Goal: Task Accomplishment & Management: Use online tool/utility

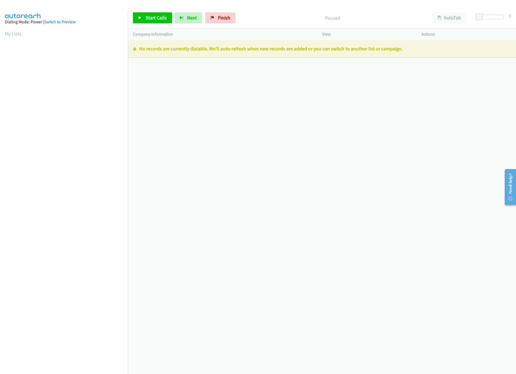
click at [318, 234] on div "+1 415-964-1034 Call failed - Please reload the list and try again The Callbar …" at bounding box center [322, 207] width 388 height 334
drag, startPoint x: 224, startPoint y: 16, endPoint x: 272, endPoint y: 27, distance: 49.7
click at [224, 16] on span "Finish" at bounding box center [224, 18] width 12 height 6
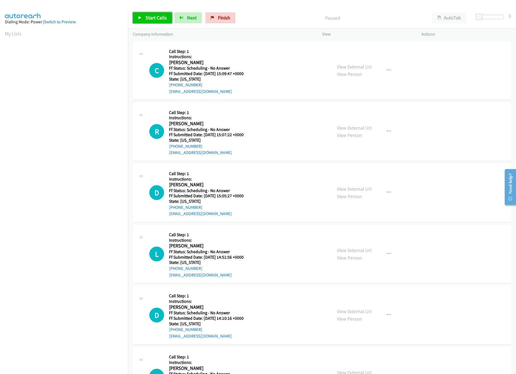
click at [162, 19] on span "Start Calls" at bounding box center [156, 18] width 21 height 6
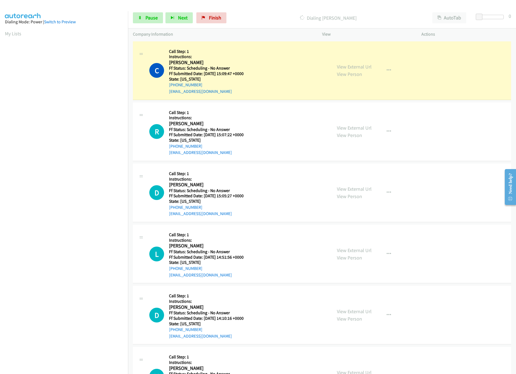
click at [279, 22] on div "Dialing Chelsea Pigot" at bounding box center [328, 17] width 199 height 11
click at [333, 64] on div "View External Url View Person View External Url Email Schedule/Manage Callback …" at bounding box center [384, 70] width 105 height 48
click at [339, 66] on link "View External Url" at bounding box center [354, 67] width 35 height 6
click at [363, 128] on link "View External Url" at bounding box center [354, 128] width 35 height 6
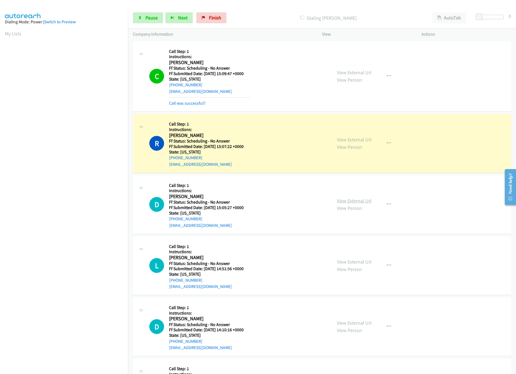
click at [351, 202] on link "View External Url" at bounding box center [354, 200] width 35 height 6
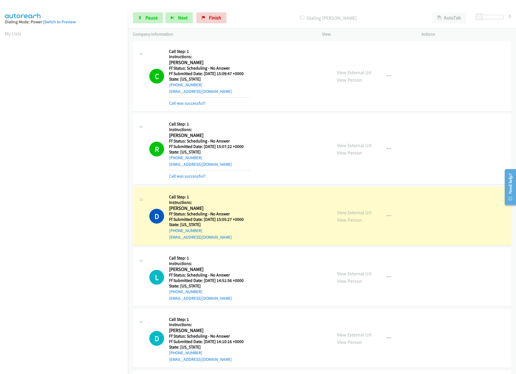
scroll to position [109, 0]
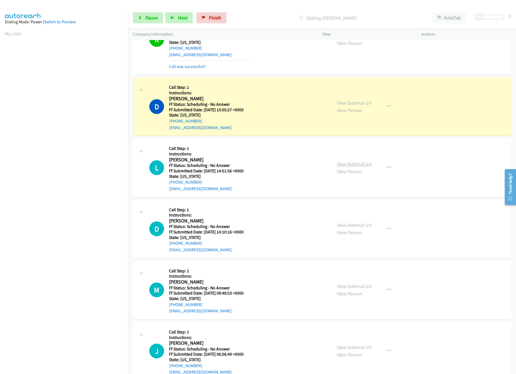
click at [348, 163] on link "View External Url" at bounding box center [354, 164] width 35 height 6
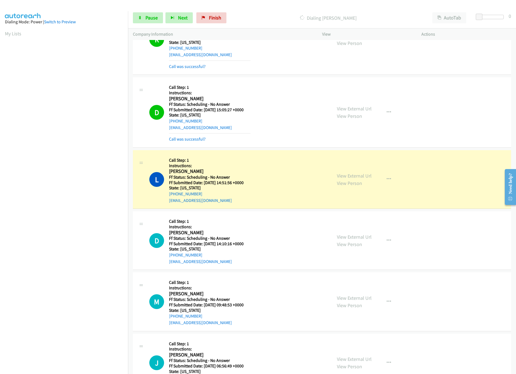
scroll to position [164, 0]
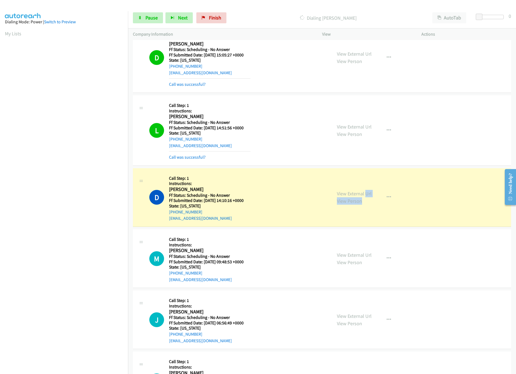
click at [362, 198] on div "View External Url View Person" at bounding box center [354, 197] width 35 height 15
click at [362, 190] on div "View External Url View Person View External Url Email Schedule/Manage Callback …" at bounding box center [384, 197] width 105 height 48
click at [360, 195] on link "View External Url" at bounding box center [354, 193] width 35 height 6
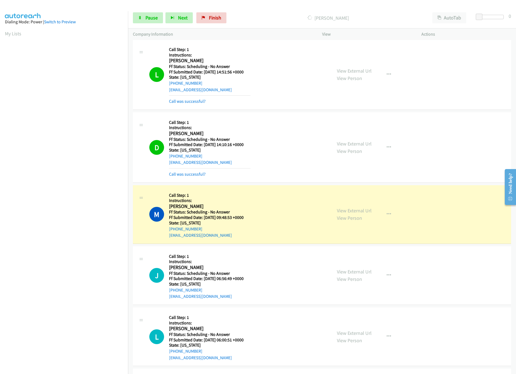
scroll to position [274, 0]
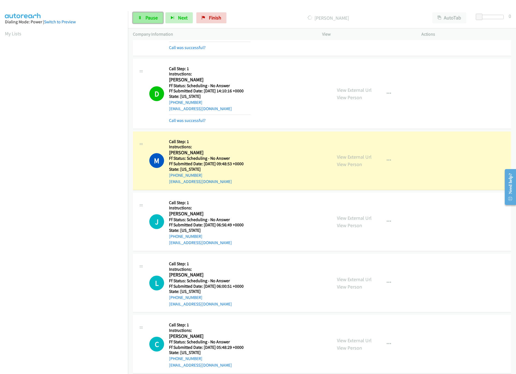
click at [149, 23] on link "Pause" at bounding box center [148, 17] width 30 height 11
click at [341, 154] on link "View External Url" at bounding box center [354, 157] width 35 height 6
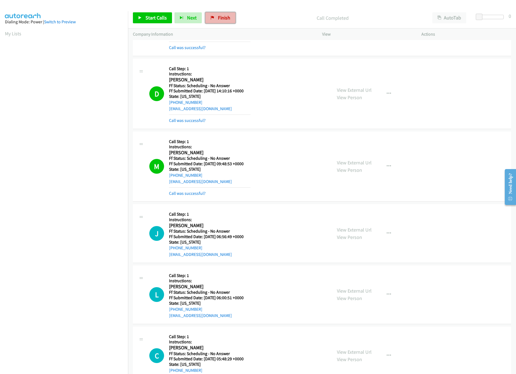
click at [210, 14] on link "Finish" at bounding box center [221, 17] width 30 height 11
click at [217, 13] on link "Finish" at bounding box center [221, 17] width 30 height 11
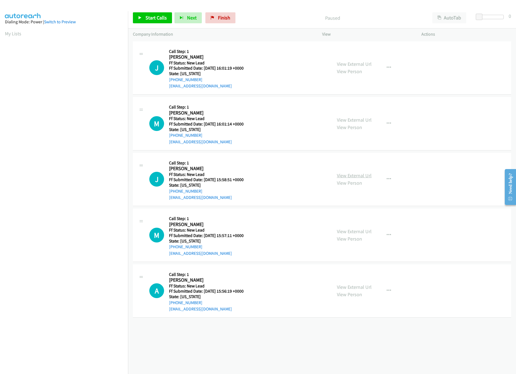
click at [347, 178] on link "View External Url" at bounding box center [354, 175] width 35 height 6
click at [348, 119] on link "View External Url" at bounding box center [354, 120] width 35 height 6
click at [350, 61] on link "View External Url" at bounding box center [354, 64] width 35 height 6
click at [154, 14] on link "Start Calls" at bounding box center [152, 17] width 39 height 11
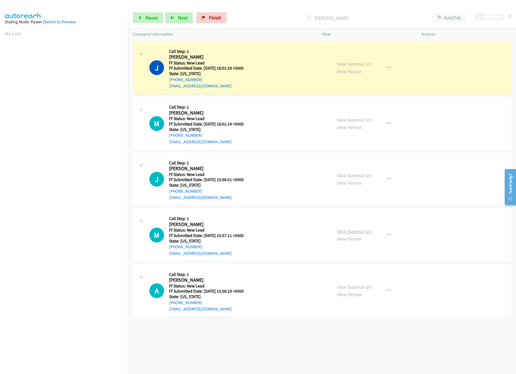
drag, startPoint x: 358, startPoint y: 230, endPoint x: 354, endPoint y: 230, distance: 4.1
click at [358, 230] on link "View External Url" at bounding box center [354, 231] width 35 height 6
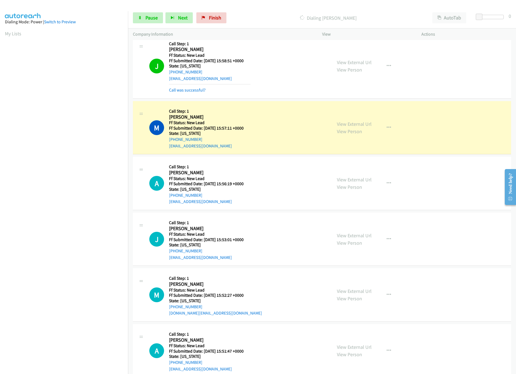
scroll to position [157, 0]
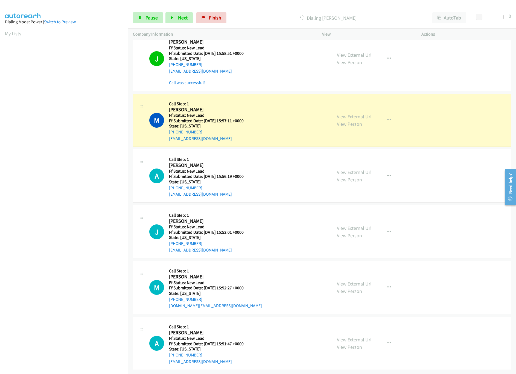
drag, startPoint x: 481, startPoint y: 13, endPoint x: 487, endPoint y: 14, distance: 6.4
click at [487, 14] on div "Start Calls Pause Next Finish Dialing Marsha Lichorowic AutoTab AutoTab 0" at bounding box center [322, 17] width 388 height 21
click at [488, 14] on div "Start Calls Pause Next Finish Dialing Marsha Lichorowic AutoTab AutoTab 0" at bounding box center [322, 17] width 388 height 21
click at [490, 17] on div at bounding box center [491, 17] width 25 height 4
click at [356, 169] on link "View External Url" at bounding box center [354, 172] width 35 height 6
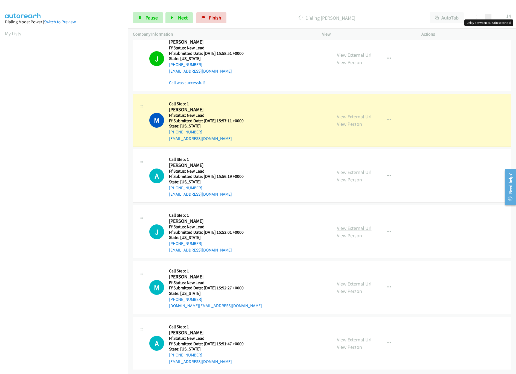
click at [353, 225] on link "View External Url" at bounding box center [354, 228] width 35 height 6
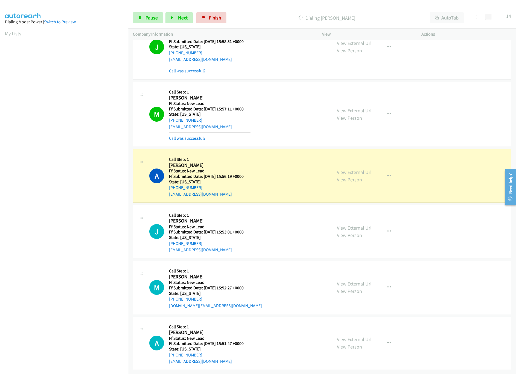
scroll to position [169, 0]
click at [355, 280] on link "View External Url" at bounding box center [354, 283] width 35 height 6
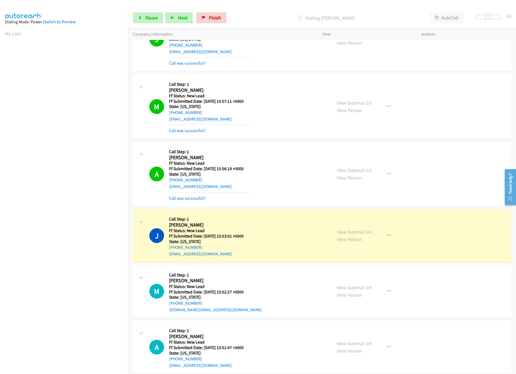
scroll to position [181, 0]
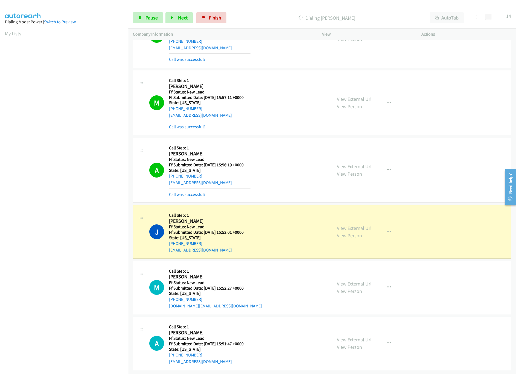
click at [352, 336] on link "View External Url" at bounding box center [354, 339] width 35 height 6
drag, startPoint x: 486, startPoint y: 16, endPoint x: 480, endPoint y: 16, distance: 5.7
click at [480, 16] on div at bounding box center [491, 17] width 25 height 4
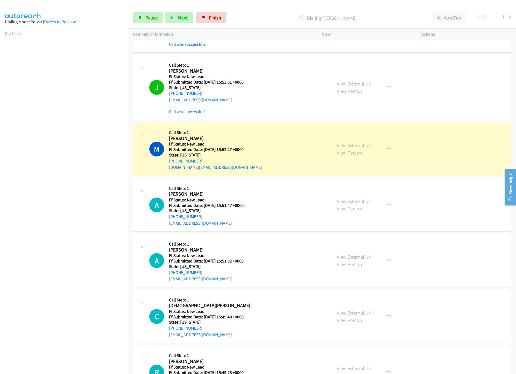
scroll to position [360, 0]
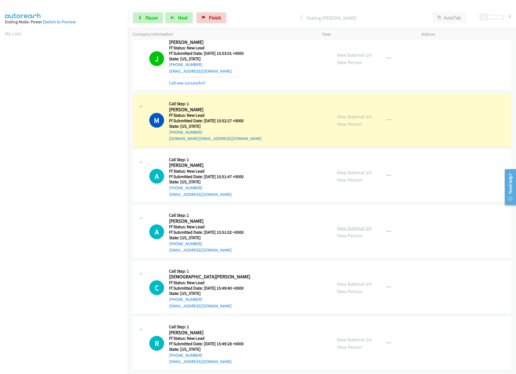
click at [346, 225] on link "View External Url" at bounding box center [354, 228] width 35 height 6
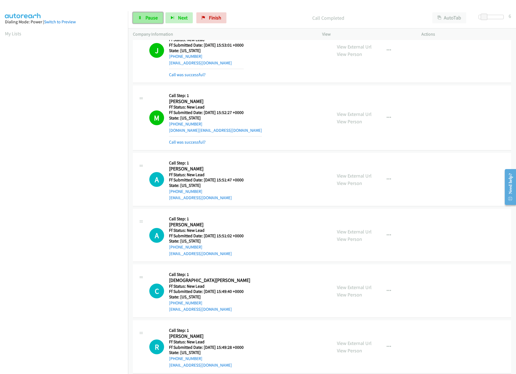
click at [134, 16] on link "Pause" at bounding box center [148, 17] width 30 height 11
click at [180, 143] on link "Call was successful?" at bounding box center [187, 141] width 37 height 5
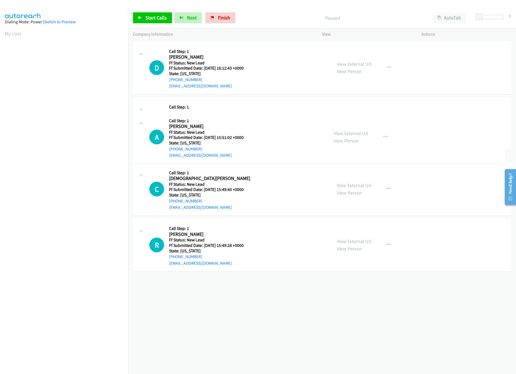
drag, startPoint x: 240, startPoint y: 191, endPoint x: 227, endPoint y: 181, distance: 15.3
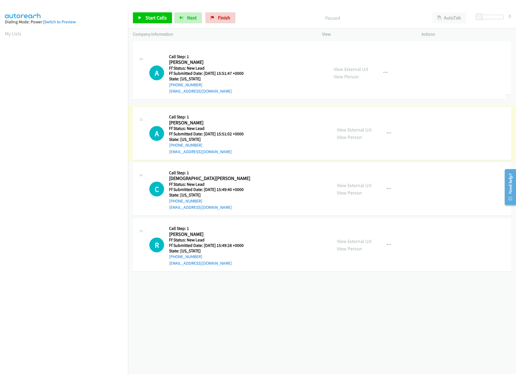
drag, startPoint x: 234, startPoint y: 135, endPoint x: 241, endPoint y: 56, distance: 79.9
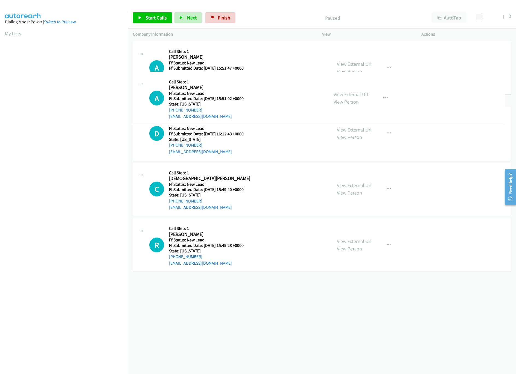
drag, startPoint x: 240, startPoint y: 178, endPoint x: 245, endPoint y: 90, distance: 88.0
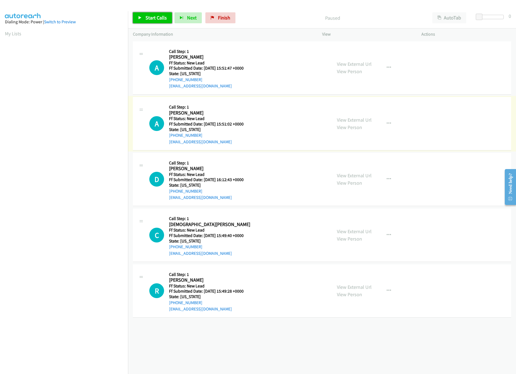
click at [155, 23] on link "Start Calls" at bounding box center [152, 17] width 39 height 11
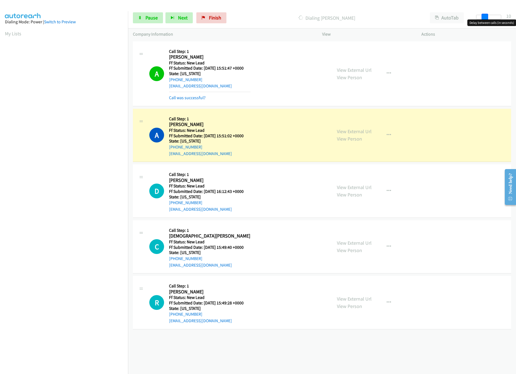
drag, startPoint x: 481, startPoint y: 16, endPoint x: 489, endPoint y: 16, distance: 7.7
click at [489, 16] on div at bounding box center [489, 17] width 25 height 4
click at [357, 190] on link "View External Url" at bounding box center [354, 187] width 35 height 6
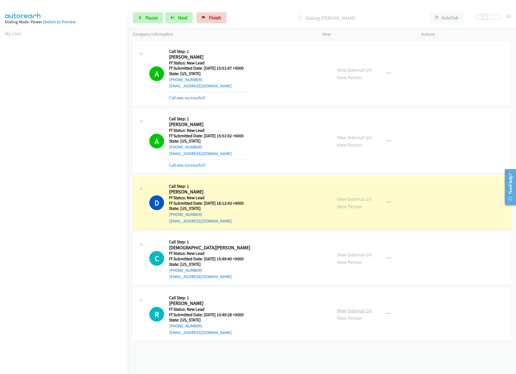
click at [347, 311] on link "View External Url" at bounding box center [354, 310] width 35 height 6
click at [364, 255] on link "View External Url" at bounding box center [354, 254] width 35 height 6
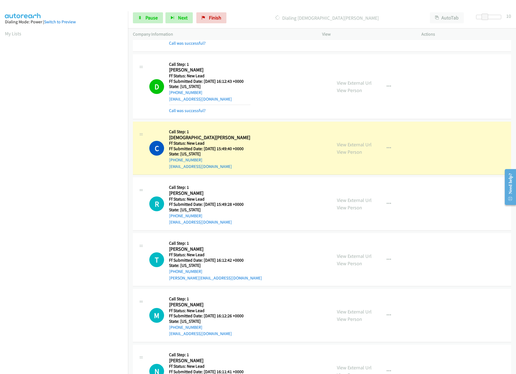
scroll to position [157, 0]
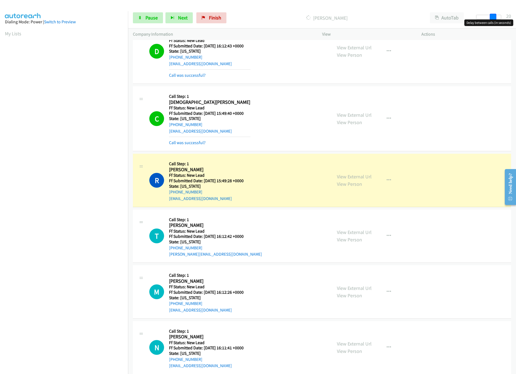
drag, startPoint x: 493, startPoint y: 15, endPoint x: 411, endPoint y: 90, distance: 111.0
click at [507, 16] on div "Start Calls Pause Next Finish Dialing Ray Chala AutoTab AutoTab 20" at bounding box center [322, 17] width 388 height 21
click at [356, 233] on link "View External Url" at bounding box center [354, 232] width 35 height 6
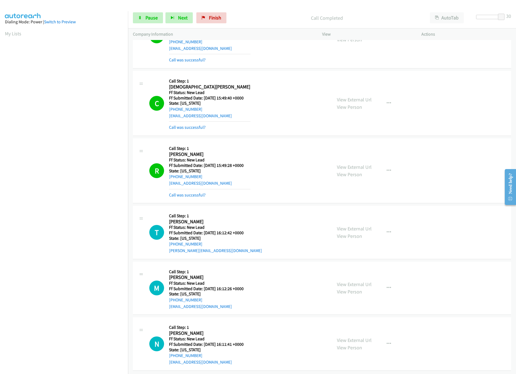
scroll to position [181, 0]
click at [344, 280] on link "View External Url" at bounding box center [354, 283] width 35 height 6
click at [204, 124] on link "Call was successful?" at bounding box center [187, 126] width 37 height 5
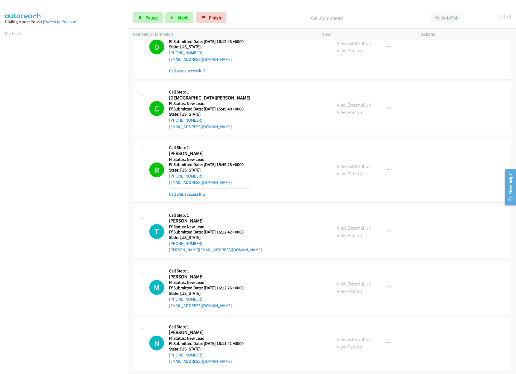
scroll to position [169, 0]
drag, startPoint x: 500, startPoint y: 16, endPoint x: 481, endPoint y: 17, distance: 19.0
click at [482, 17] on span at bounding box center [485, 17] width 7 height 7
click at [346, 336] on link "View External Url" at bounding box center [354, 339] width 35 height 6
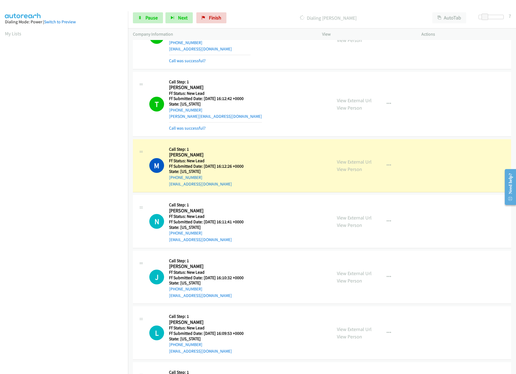
scroll to position [348, 0]
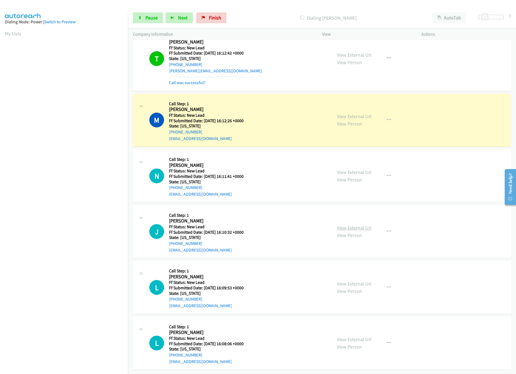
click at [350, 224] on link "View External Url" at bounding box center [354, 227] width 35 height 6
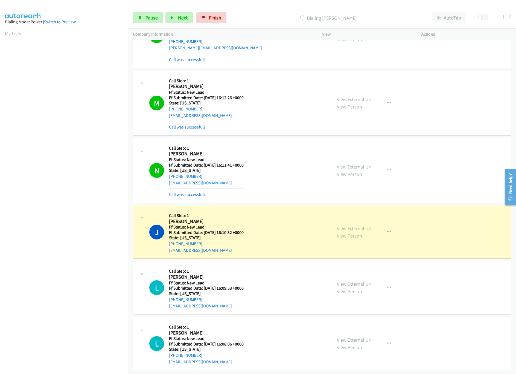
scroll to position [372, 0]
click at [360, 280] on link "View External Url" at bounding box center [354, 283] width 35 height 6
click at [343, 163] on link "View External Url" at bounding box center [354, 166] width 35 height 6
drag, startPoint x: 484, startPoint y: 16, endPoint x: 498, endPoint y: 18, distance: 13.8
click at [498, 18] on span at bounding box center [495, 17] width 7 height 7
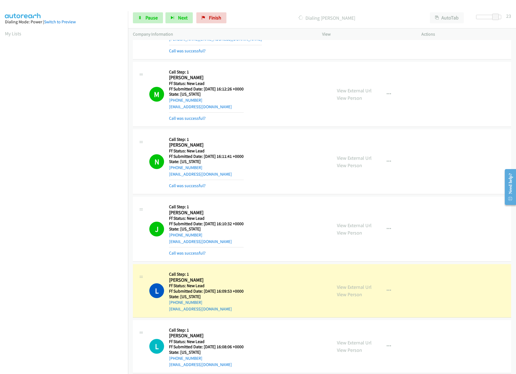
scroll to position [551, 0]
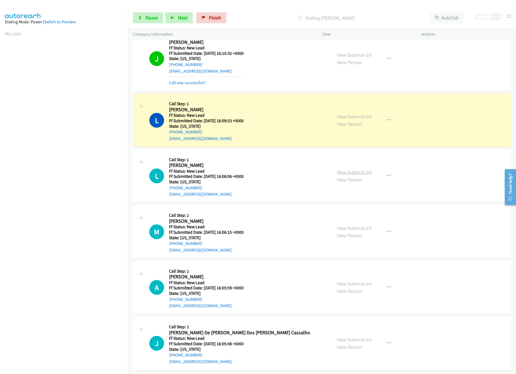
click at [342, 169] on link "View External Url" at bounding box center [354, 172] width 35 height 6
click at [353, 225] on link "View External Url" at bounding box center [354, 228] width 35 height 6
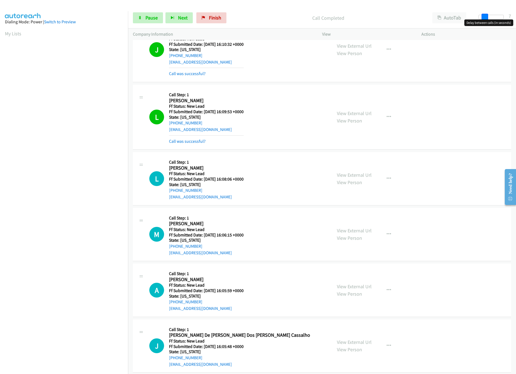
drag, startPoint x: 496, startPoint y: 16, endPoint x: 482, endPoint y: 14, distance: 13.8
click at [482, 14] on span at bounding box center [485, 17] width 7 height 7
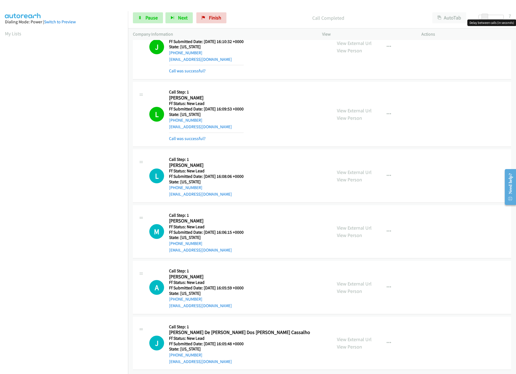
drag, startPoint x: 348, startPoint y: 276, endPoint x: 343, endPoint y: 266, distance: 11.3
click at [348, 280] on link "View External Url" at bounding box center [354, 283] width 35 height 6
click at [357, 336] on link "View External Url" at bounding box center [354, 339] width 35 height 6
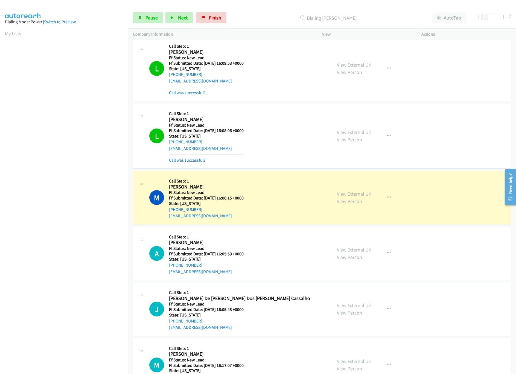
scroll to position [631, 0]
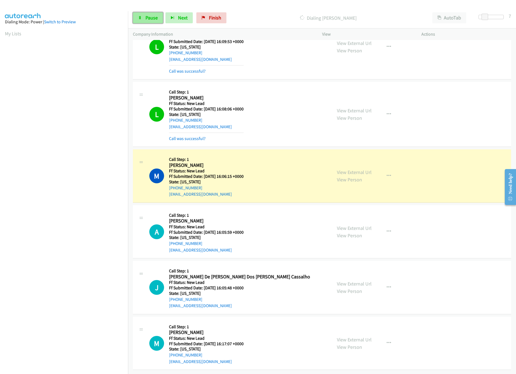
click at [147, 16] on span "Pause" at bounding box center [152, 18] width 12 height 6
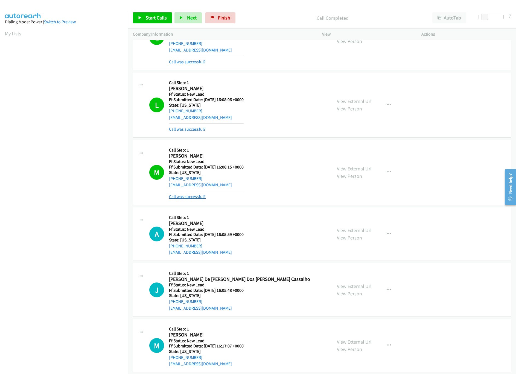
click at [189, 199] on link "Call was successful?" at bounding box center [187, 196] width 37 height 5
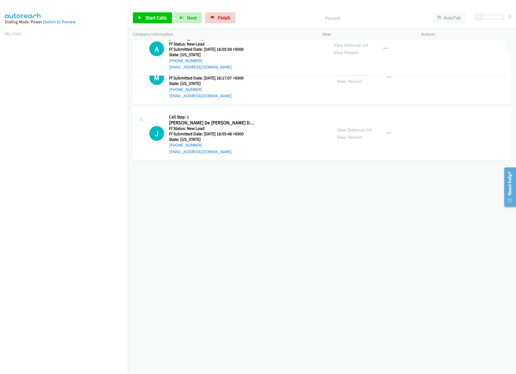
drag, startPoint x: 251, startPoint y: 135, endPoint x: 251, endPoint y: 59, distance: 75.3
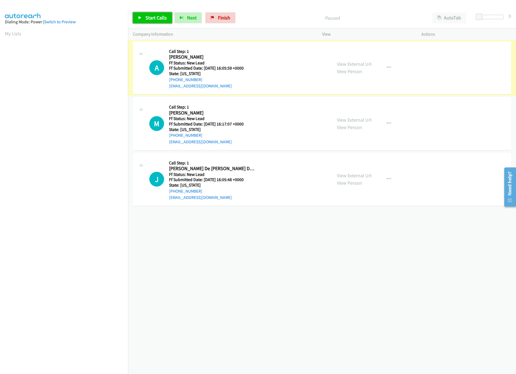
click at [165, 21] on link "Start Calls" at bounding box center [152, 17] width 39 height 11
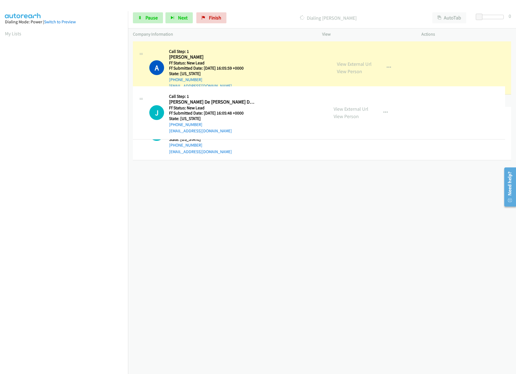
drag, startPoint x: 231, startPoint y: 158, endPoint x: 236, endPoint y: 101, distance: 57.1
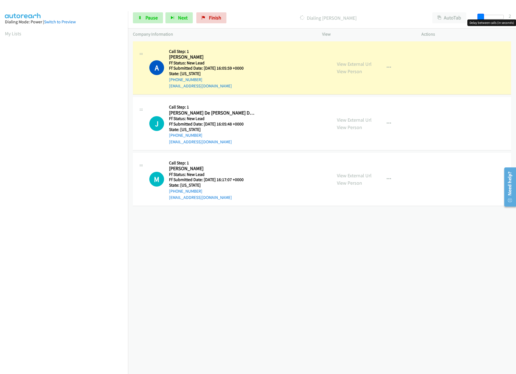
drag, startPoint x: 478, startPoint y: 16, endPoint x: 484, endPoint y: 16, distance: 6.3
click at [484, 16] on span at bounding box center [481, 17] width 7 height 7
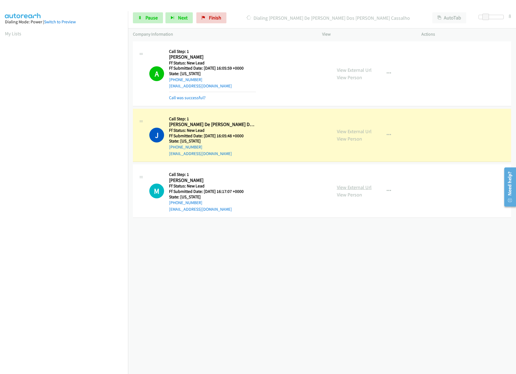
click at [357, 187] on link "View External Url" at bounding box center [354, 187] width 35 height 6
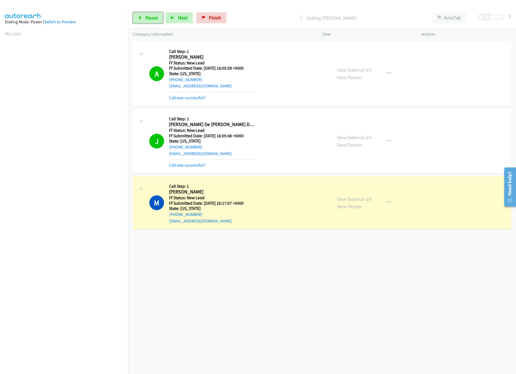
drag, startPoint x: 153, startPoint y: 16, endPoint x: 160, endPoint y: 9, distance: 9.9
click at [153, 16] on span "Pause" at bounding box center [152, 18] width 12 height 6
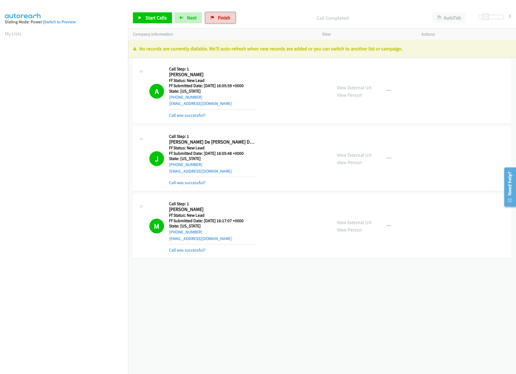
drag, startPoint x: 224, startPoint y: 14, endPoint x: 293, endPoint y: 26, distance: 69.9
click at [224, 14] on link "Finish" at bounding box center [221, 17] width 30 height 11
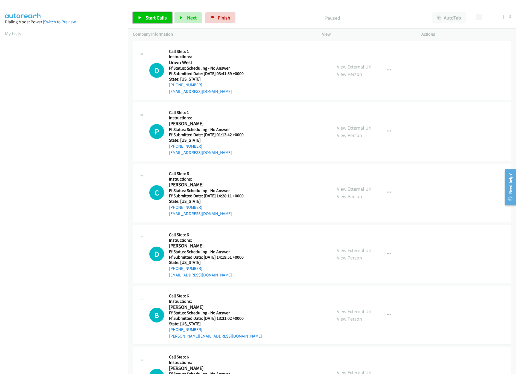
click at [160, 22] on link "Start Calls" at bounding box center [152, 17] width 39 height 11
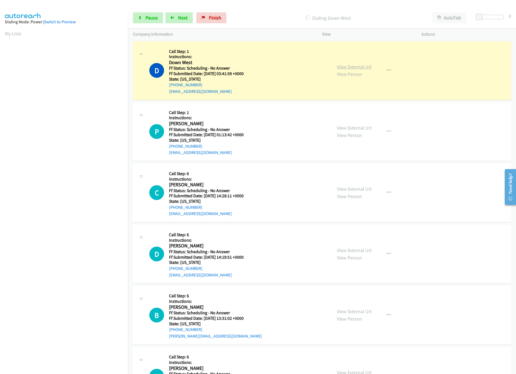
click at [351, 67] on link "View External Url" at bounding box center [354, 67] width 35 height 6
click at [338, 128] on link "View External Url" at bounding box center [354, 128] width 35 height 6
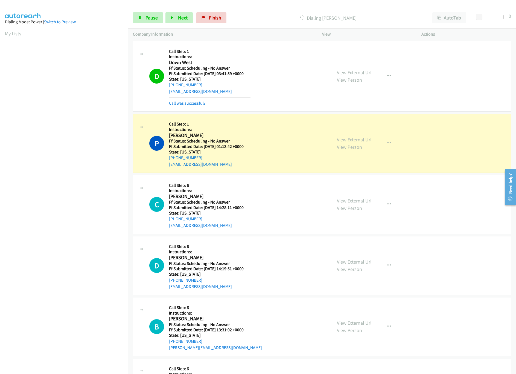
click at [356, 201] on link "View External Url" at bounding box center [354, 200] width 35 height 6
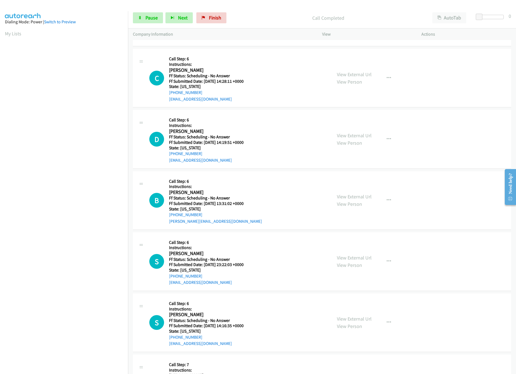
scroll to position [164, 0]
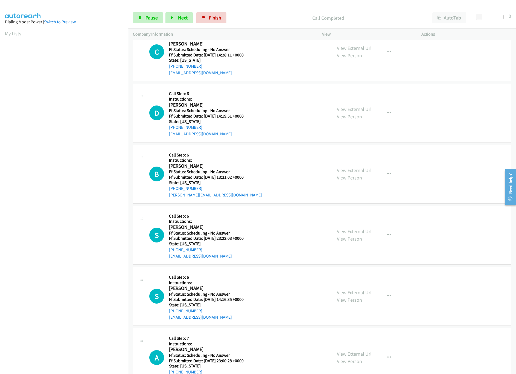
click at [352, 114] on link "View Person" at bounding box center [349, 116] width 25 height 6
click at [353, 109] on link "View External Url" at bounding box center [354, 109] width 35 height 6
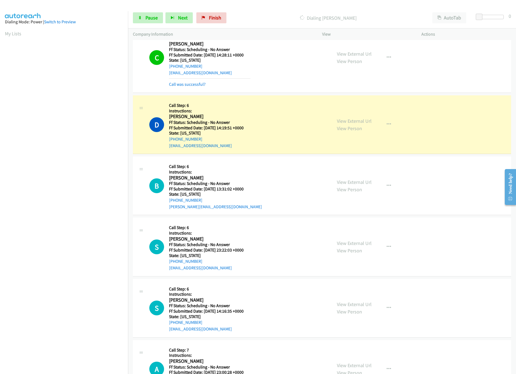
click at [149, 24] on div "Start Calls Pause Next Finish Dialing [PERSON_NAME] AutoTab AutoTab 0" at bounding box center [322, 17] width 388 height 21
click at [153, 16] on span "Pause" at bounding box center [152, 18] width 12 height 6
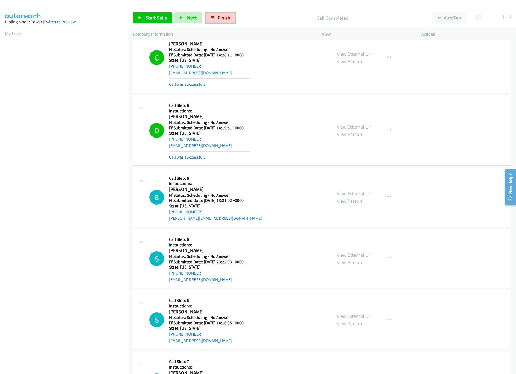
drag, startPoint x: 219, startPoint y: 17, endPoint x: 279, endPoint y: 30, distance: 61.4
click at [219, 17] on span "Finish" at bounding box center [224, 18] width 12 height 6
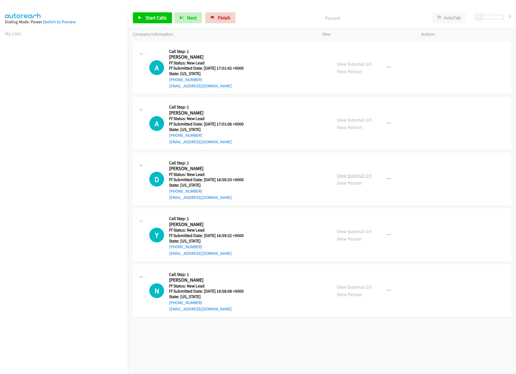
click at [354, 176] on link "View External Url" at bounding box center [354, 175] width 35 height 6
click at [361, 117] on link "View External Url" at bounding box center [354, 120] width 35 height 6
drag, startPoint x: 365, startPoint y: 68, endPoint x: 365, endPoint y: 64, distance: 5.0
click at [365, 68] on div "View External Url View Person" at bounding box center [354, 67] width 35 height 15
click at [365, 64] on link "View External Url" at bounding box center [354, 64] width 35 height 6
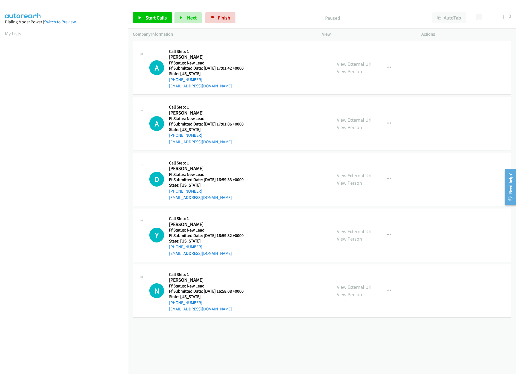
scroll to position [0, 2]
click at [151, 18] on span "Start Calls" at bounding box center [156, 18] width 21 height 6
click at [481, 14] on span at bounding box center [479, 17] width 7 height 7
drag, startPoint x: 481, startPoint y: 14, endPoint x: 488, endPoint y: 14, distance: 6.6
click at [488, 14] on span at bounding box center [486, 17] width 7 height 7
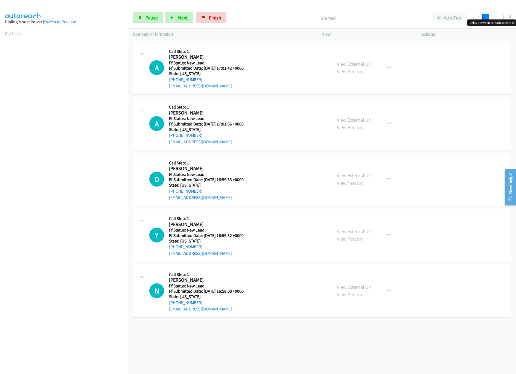
click at [483, 16] on span at bounding box center [486, 17] width 7 height 7
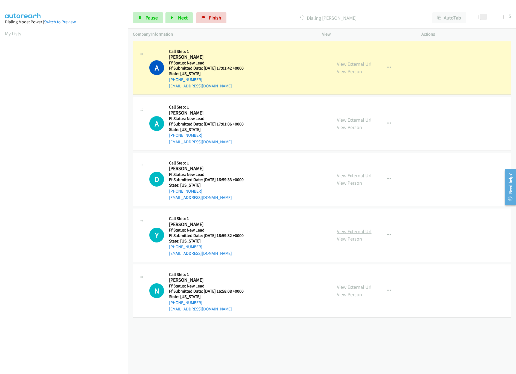
click at [349, 229] on link "View External Url" at bounding box center [354, 231] width 35 height 6
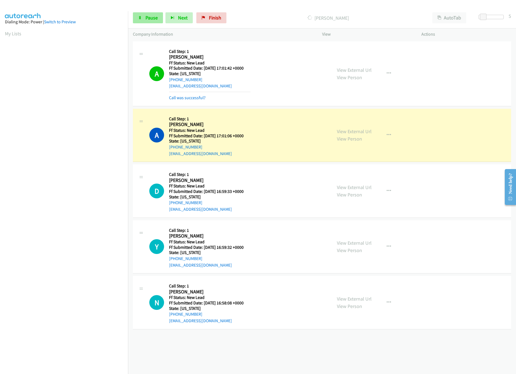
click at [133, 17] on div "Start Calls Pause Next Finish Dialing Alize Jones AutoTab AutoTab 5" at bounding box center [322, 17] width 388 height 21
click at [136, 18] on link "Pause" at bounding box center [148, 17] width 30 height 11
click at [348, 133] on link "View External Url" at bounding box center [354, 131] width 35 height 6
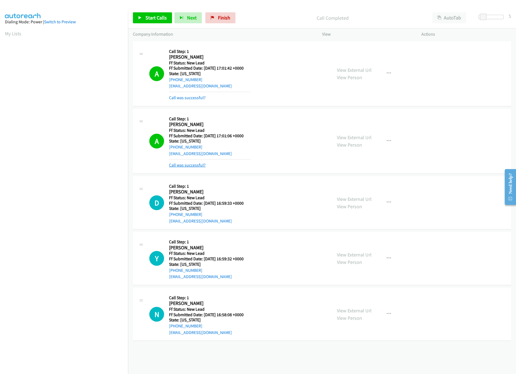
click at [196, 164] on link "Call was successful?" at bounding box center [187, 164] width 37 height 5
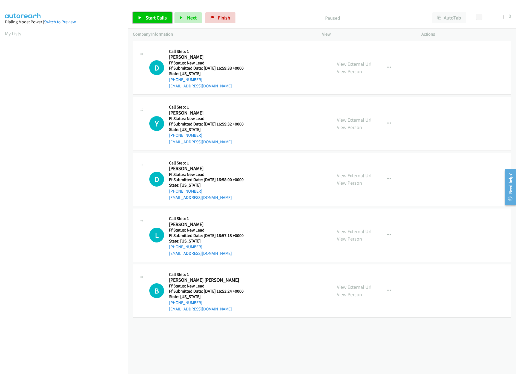
click at [162, 20] on span "Start Calls" at bounding box center [156, 18] width 21 height 6
click at [259, 353] on div "[PHONE_NUMBER] Call failed - Please reload the list and try again The Callbar F…" at bounding box center [322, 207] width 388 height 334
click at [355, 177] on link "View External Url" at bounding box center [354, 175] width 35 height 6
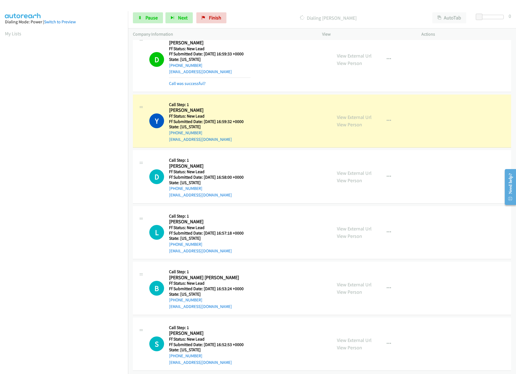
scroll to position [22, 0]
click at [340, 224] on link "View External Url" at bounding box center [354, 227] width 35 height 6
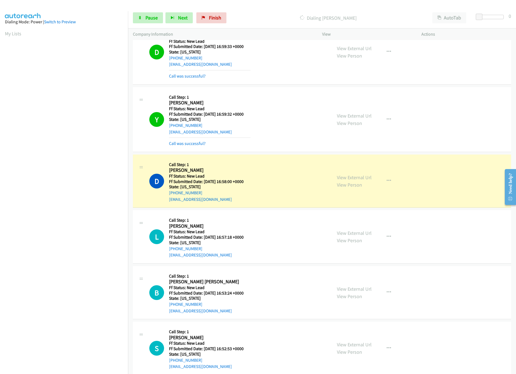
scroll to position [34, 0]
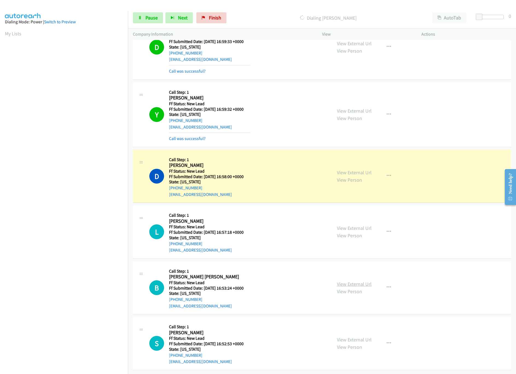
click at [339, 281] on link "View External Url" at bounding box center [354, 284] width 35 height 6
click at [138, 14] on link "Pause" at bounding box center [148, 17] width 30 height 11
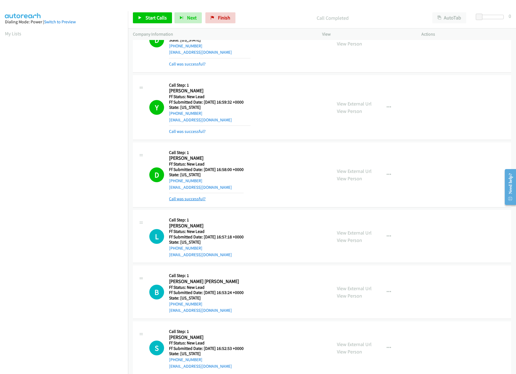
click at [185, 198] on link "Call was successful?" at bounding box center [187, 198] width 37 height 5
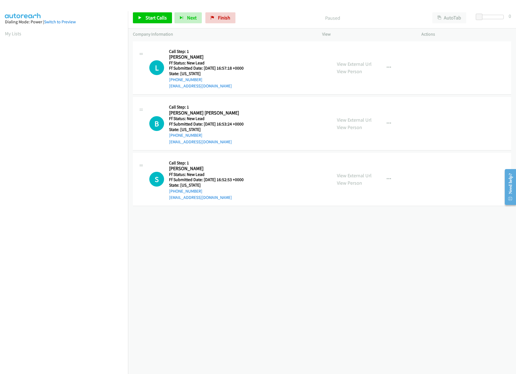
click at [259, 261] on div "[PHONE_NUMBER] Call failed - Please reload the list and try again The Callbar F…" at bounding box center [322, 207] width 388 height 334
click at [155, 15] on span "Start Calls" at bounding box center [156, 18] width 21 height 6
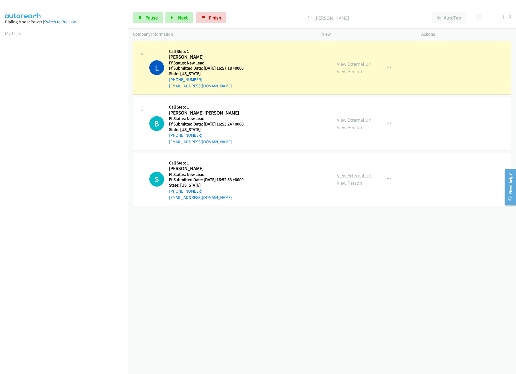
click at [351, 177] on link "View External Url" at bounding box center [354, 175] width 35 height 6
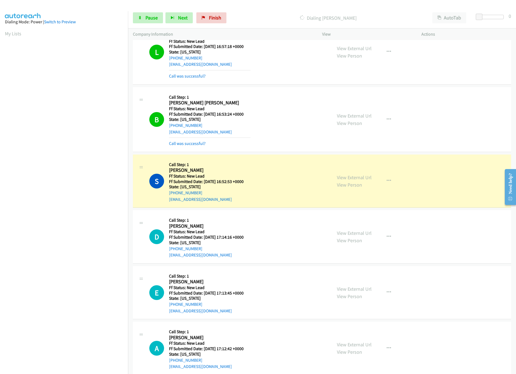
scroll to position [34, 0]
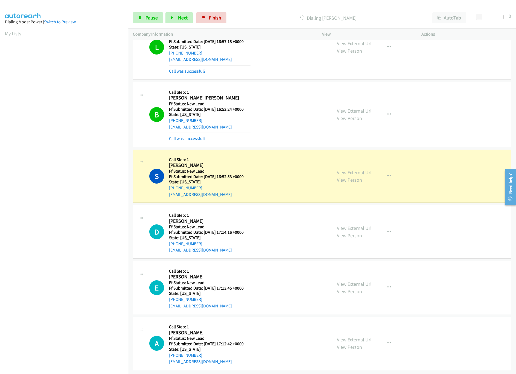
click at [199, 125] on div "Callback Scheduled Call Step: 1 [PERSON_NAME] [PERSON_NAME] America/New_York Ff…" at bounding box center [210, 114] width 82 height 55
click at [200, 132] on mb0 "Call was successful?" at bounding box center [210, 136] width 82 height 9
click at [200, 135] on div "Call was successful?" at bounding box center [210, 138] width 82 height 7
click at [193, 136] on link "Call was successful?" at bounding box center [187, 138] width 37 height 5
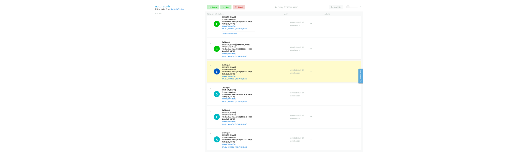
scroll to position [22, 0]
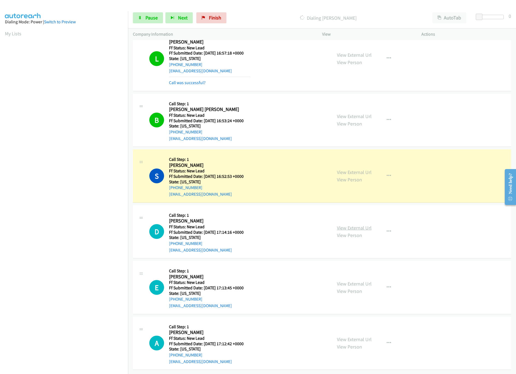
click at [344, 224] on link "View External Url" at bounding box center [354, 227] width 35 height 6
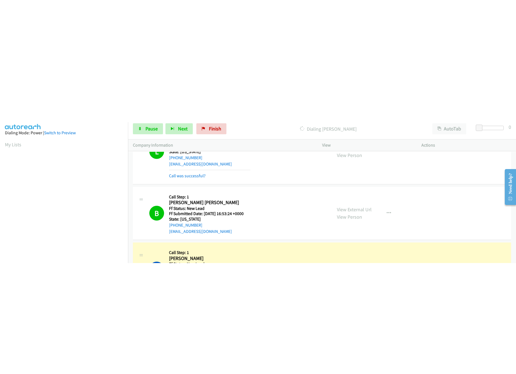
scroll to position [22, 0]
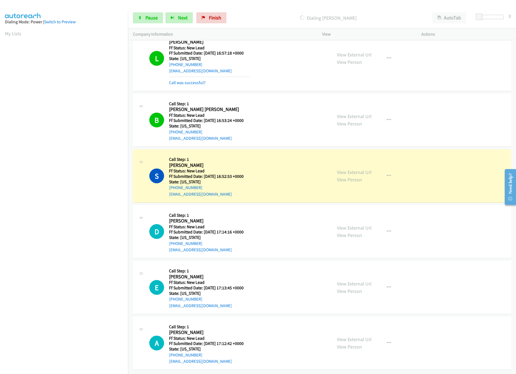
click at [76, 347] on nav "Dialing Mode: Power | Switch to Preview My Lists" at bounding box center [64, 198] width 128 height 374
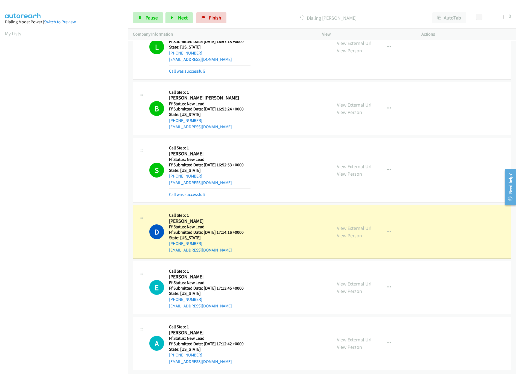
scroll to position [34, 0]
click at [360, 280] on link "View External Url" at bounding box center [354, 283] width 35 height 6
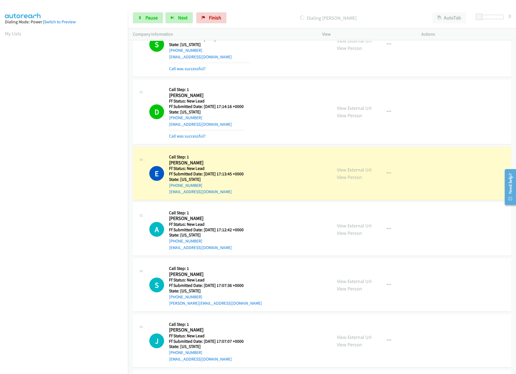
scroll to position [214, 0]
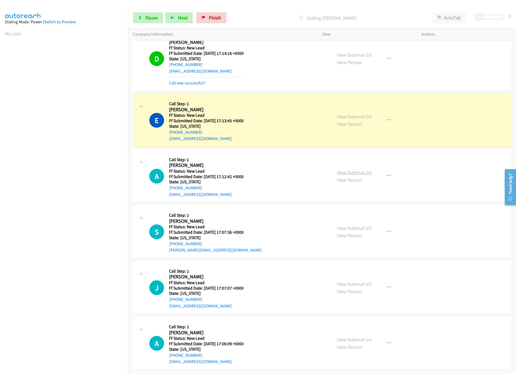
click at [360, 169] on link "View External Url" at bounding box center [354, 172] width 35 height 6
click at [348, 224] on div "View External Url View Person" at bounding box center [354, 231] width 35 height 15
click at [352, 225] on link "View External Url" at bounding box center [354, 228] width 35 height 6
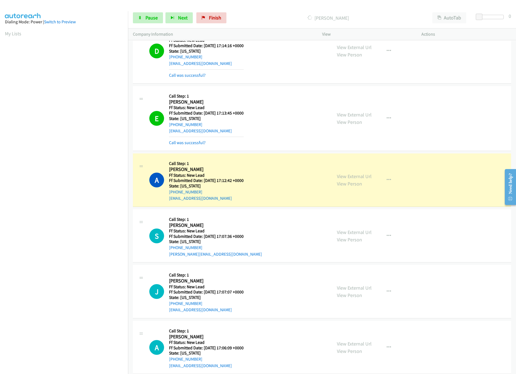
scroll to position [226, 0]
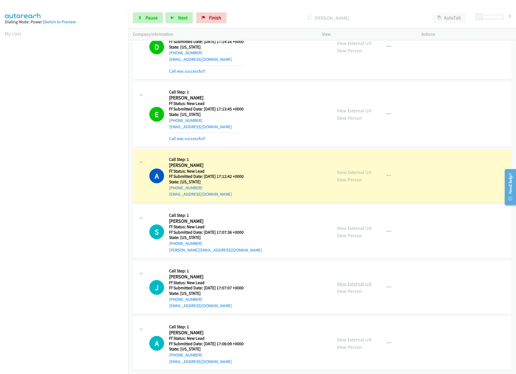
click at [350, 280] on link "View External Url" at bounding box center [354, 283] width 35 height 6
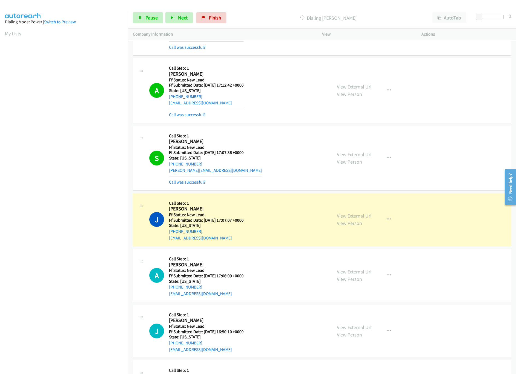
scroll to position [361, 0]
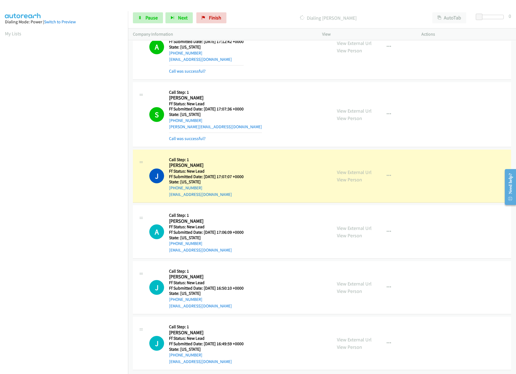
drag, startPoint x: 363, startPoint y: 214, endPoint x: 361, endPoint y: 217, distance: 3.0
click at [362, 225] on link "View External Url" at bounding box center [354, 228] width 35 height 6
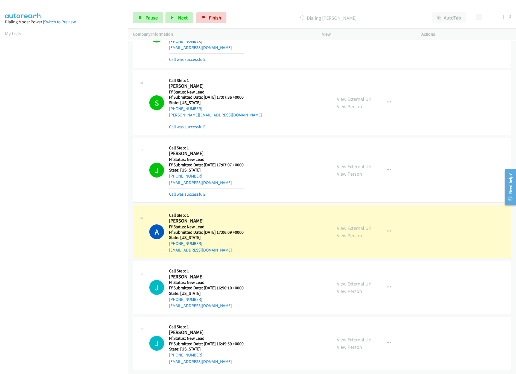
scroll to position [373, 0]
click at [348, 280] on link "View External Url" at bounding box center [354, 283] width 35 height 6
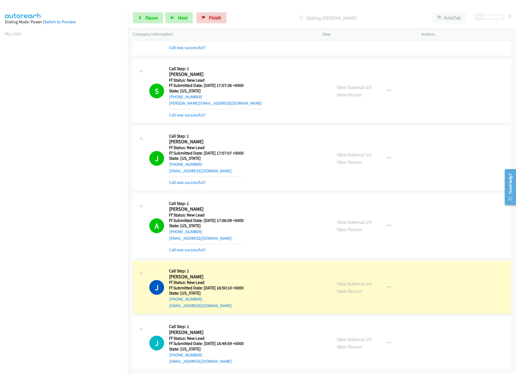
scroll to position [385, 0]
click at [346, 336] on link "View External Url" at bounding box center [354, 339] width 35 height 6
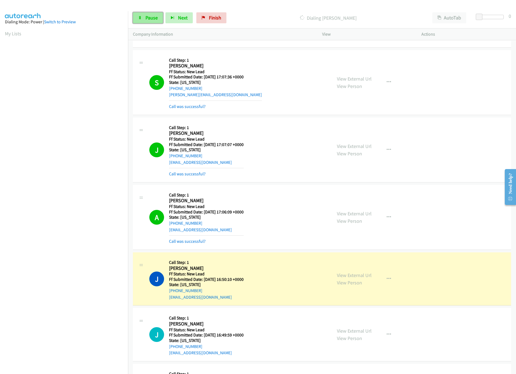
click at [146, 19] on span "Pause" at bounding box center [152, 18] width 12 height 6
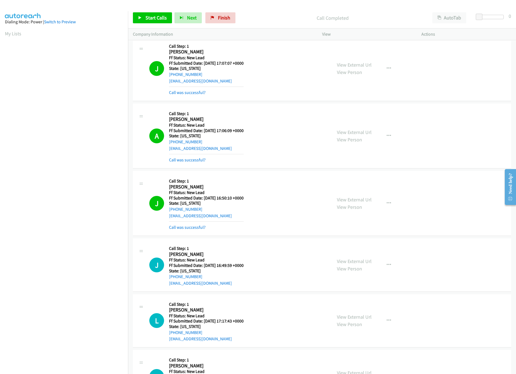
scroll to position [549, 0]
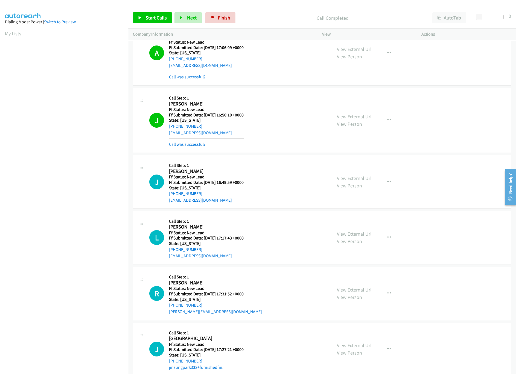
click at [182, 147] on link "Call was successful?" at bounding box center [187, 144] width 37 height 5
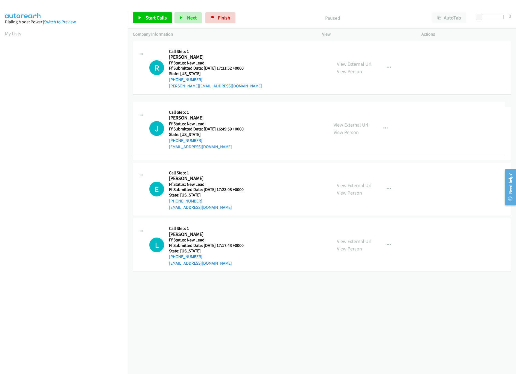
drag, startPoint x: 266, startPoint y: 285, endPoint x: 288, endPoint y: 39, distance: 247.3
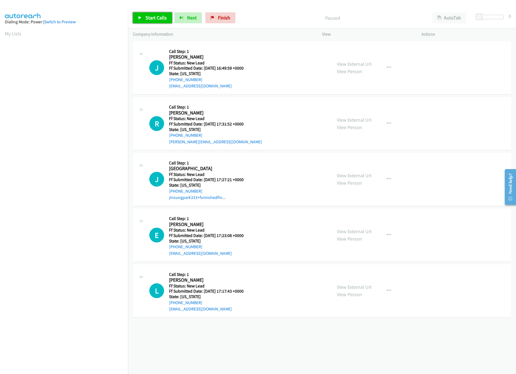
click at [154, 17] on span "Start Calls" at bounding box center [156, 18] width 21 height 6
click at [353, 117] on link "View External Url" at bounding box center [354, 120] width 35 height 6
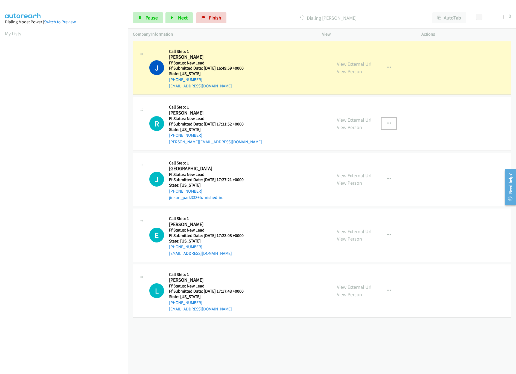
click at [383, 121] on button "button" at bounding box center [389, 123] width 15 height 11
click at [350, 160] on link "Skip Call" at bounding box center [360, 159] width 73 height 11
click at [271, 333] on div "[PHONE_NUMBER] Call failed - Please reload the list and try again The Callbar F…" at bounding box center [322, 207] width 388 height 334
click at [358, 177] on link "View External Url" at bounding box center [354, 175] width 35 height 6
click at [139, 12] on div "Start Calls Pause Next Finish Dialing [PERSON_NAME] AutoTab AutoTab 0" at bounding box center [322, 17] width 388 height 21
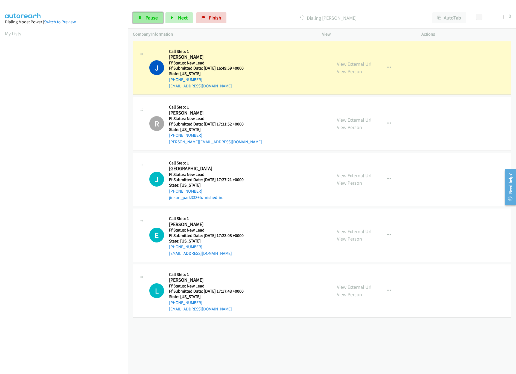
click at [141, 19] on icon at bounding box center [140, 18] width 4 height 4
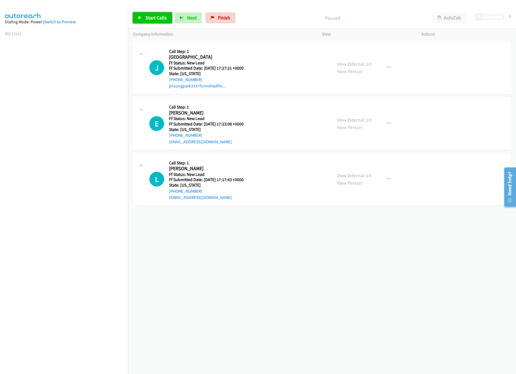
click at [159, 17] on span "Start Calls" at bounding box center [156, 18] width 21 height 6
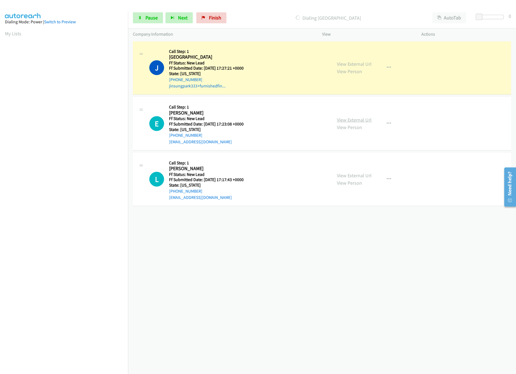
click at [359, 118] on link "View External Url" at bounding box center [354, 120] width 35 height 6
click at [387, 122] on icon "button" at bounding box center [389, 123] width 4 height 4
click at [338, 161] on link "Skip Call" at bounding box center [360, 159] width 73 height 11
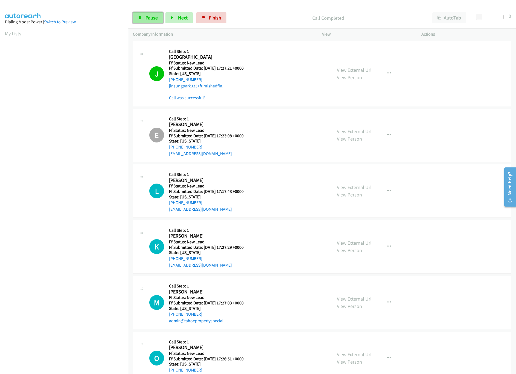
click at [154, 16] on span "Pause" at bounding box center [152, 18] width 12 height 6
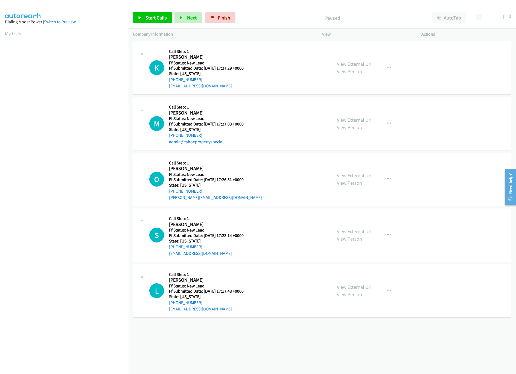
click at [365, 67] on link "View External Url" at bounding box center [354, 64] width 35 height 6
drag, startPoint x: 222, startPoint y: 16, endPoint x: 289, endPoint y: 26, distance: 68.1
click at [222, 16] on span "Finish" at bounding box center [224, 18] width 12 height 6
drag, startPoint x: 364, startPoint y: 122, endPoint x: 364, endPoint y: 106, distance: 15.6
click at [364, 122] on link "View External Url" at bounding box center [354, 120] width 35 height 6
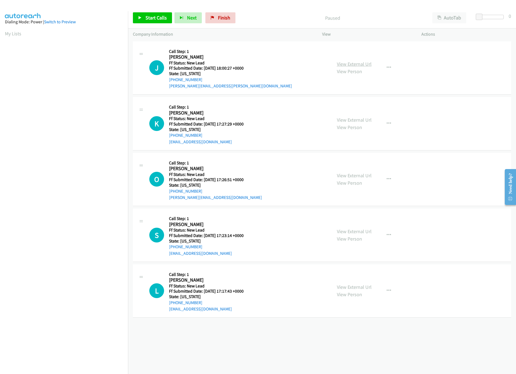
click at [365, 61] on link "View External Url" at bounding box center [354, 64] width 35 height 6
click at [154, 18] on span "Start Calls" at bounding box center [156, 18] width 21 height 6
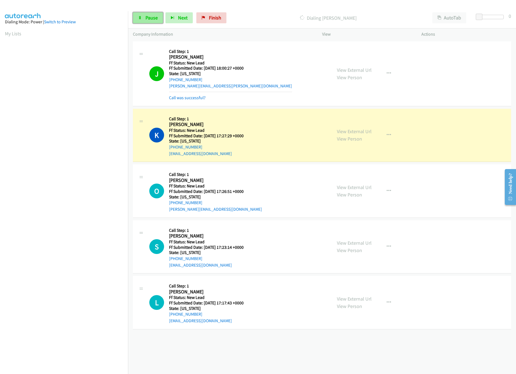
click at [146, 18] on span "Pause" at bounding box center [152, 18] width 12 height 6
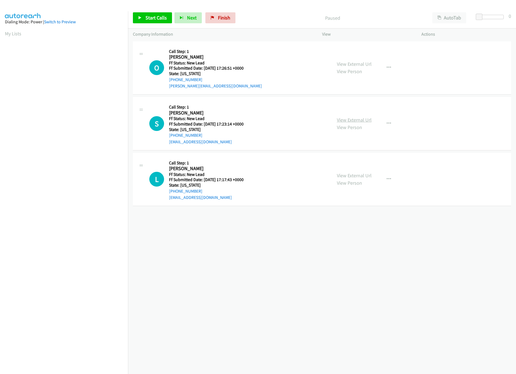
click at [353, 121] on link "View External Url" at bounding box center [354, 120] width 35 height 6
click at [363, 62] on link "View External Url" at bounding box center [354, 64] width 35 height 6
click at [153, 18] on span "Start Calls" at bounding box center [156, 18] width 21 height 6
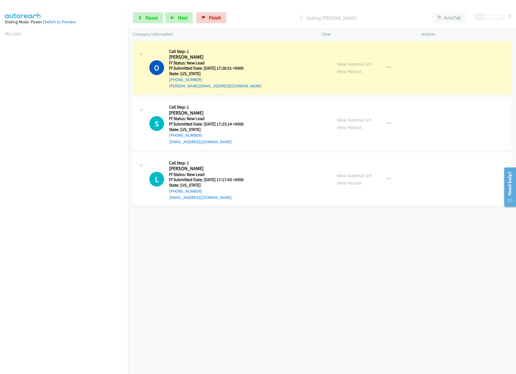
click at [356, 178] on div "View External Url View Person" at bounding box center [354, 179] width 35 height 15
click at [359, 176] on link "View External Url" at bounding box center [354, 175] width 35 height 6
click at [298, 312] on div "+1 415-964-1034 Call failed - Please reload the list and try again The Callbar …" at bounding box center [322, 207] width 388 height 334
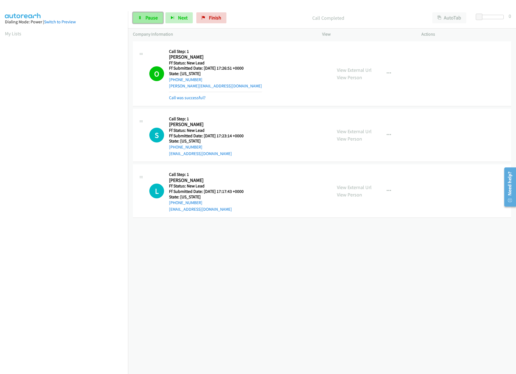
click at [155, 20] on span "Pause" at bounding box center [152, 18] width 12 height 6
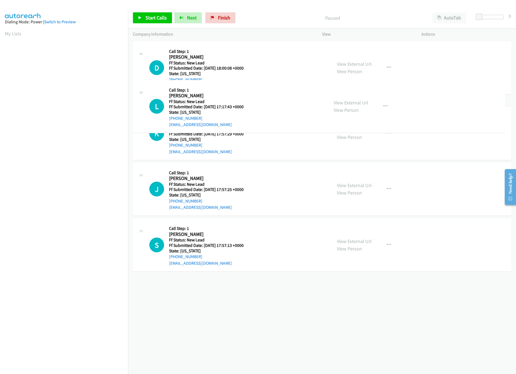
drag, startPoint x: 247, startPoint y: 235, endPoint x: 254, endPoint y: -39, distance: 274.1
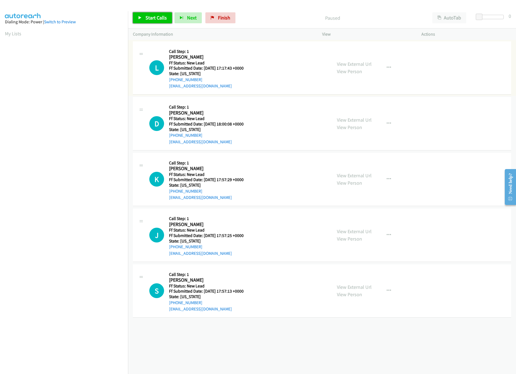
click at [143, 17] on link "Start Calls" at bounding box center [152, 17] width 39 height 11
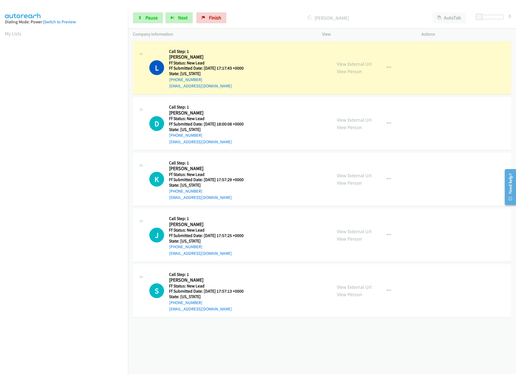
drag, startPoint x: 213, startPoint y: 355, endPoint x: 208, endPoint y: 350, distance: 7.0
click at [213, 355] on div "+1 415-964-1034 Call failed - Please reload the list and try again The Callbar …" at bounding box center [322, 207] width 388 height 334
click at [371, 119] on div "View External Url View Person View External Url Email Schedule/Manage Callback …" at bounding box center [384, 123] width 105 height 43
click at [359, 122] on link "View External Url" at bounding box center [354, 120] width 35 height 6
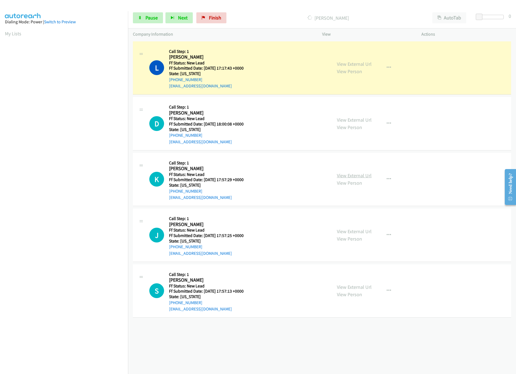
click at [362, 177] on link "View External Url" at bounding box center [354, 175] width 35 height 6
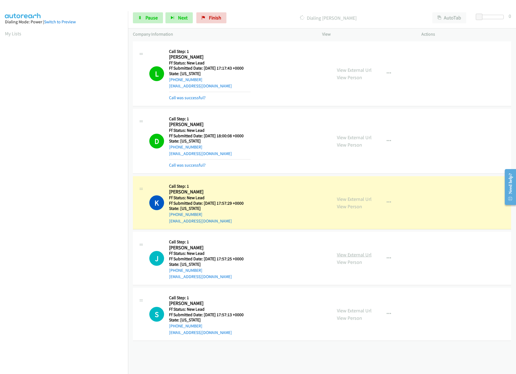
click at [353, 256] on link "View External Url" at bounding box center [354, 254] width 35 height 6
click at [145, 18] on link "Pause" at bounding box center [148, 17] width 30 height 11
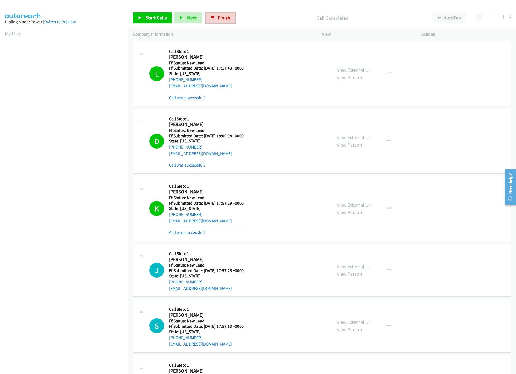
drag, startPoint x: 221, startPoint y: 21, endPoint x: 285, endPoint y: 30, distance: 64.4
click at [221, 21] on link "Finish" at bounding box center [221, 17] width 30 height 11
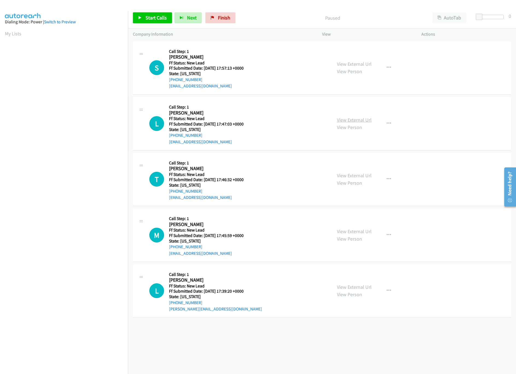
click at [356, 120] on link "View External Url" at bounding box center [354, 120] width 35 height 6
click at [362, 66] on link "View External Url" at bounding box center [354, 64] width 35 height 6
click at [154, 24] on div "Start Calls Pause Next Finish Paused AutoTab AutoTab 0" at bounding box center [322, 17] width 388 height 21
click at [154, 22] on link "Start Calls" at bounding box center [152, 17] width 39 height 11
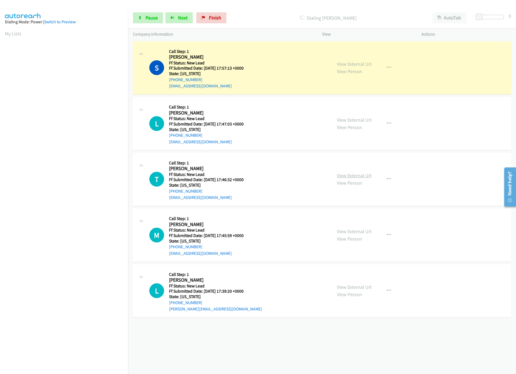
click at [358, 174] on link "View External Url" at bounding box center [354, 175] width 35 height 6
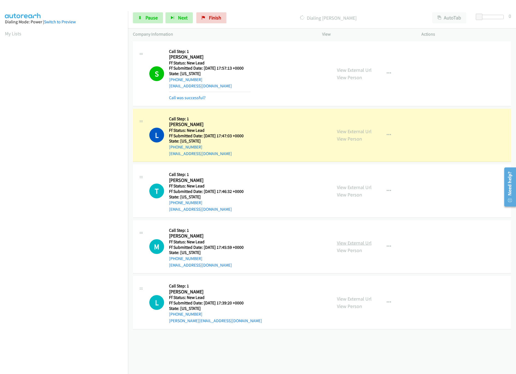
click at [351, 242] on link "View External Url" at bounding box center [354, 242] width 35 height 6
click at [358, 298] on link "View External Url" at bounding box center [354, 298] width 35 height 6
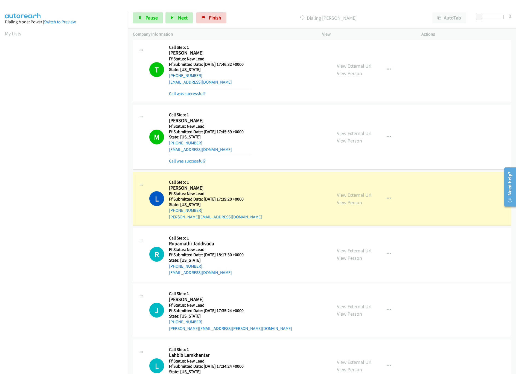
scroll to position [169, 0]
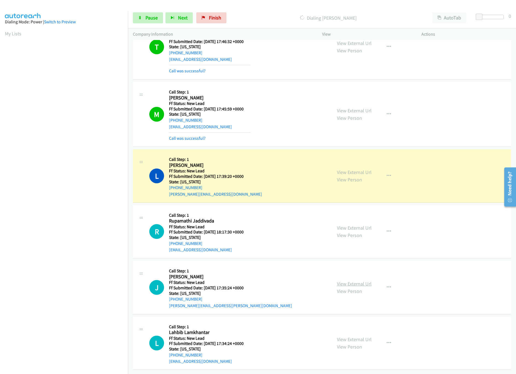
click at [353, 280] on link "View External Url" at bounding box center [354, 283] width 35 height 6
click at [366, 224] on link "View External Url" at bounding box center [354, 227] width 35 height 6
click at [383, 226] on button "button" at bounding box center [389, 231] width 15 height 11
click at [351, 262] on link "Skip Call" at bounding box center [360, 267] width 73 height 11
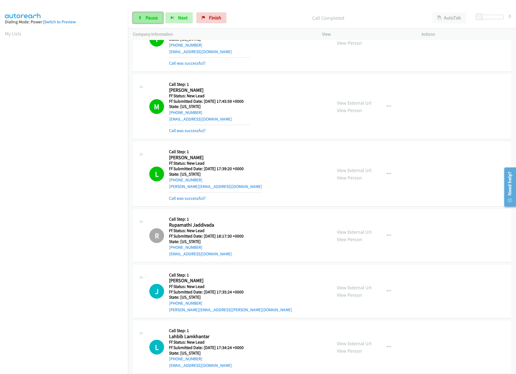
click at [149, 21] on link "Pause" at bounding box center [148, 17] width 30 height 11
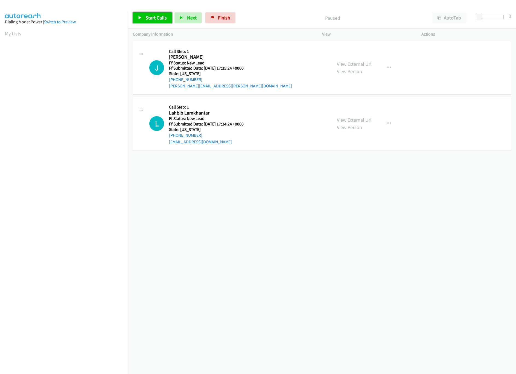
click at [149, 13] on link "Start Calls" at bounding box center [152, 17] width 39 height 11
click at [349, 118] on link "View External Url" at bounding box center [354, 120] width 35 height 6
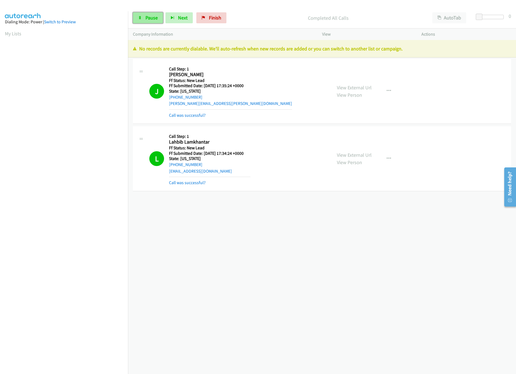
click at [147, 19] on span "Pause" at bounding box center [152, 18] width 12 height 6
drag, startPoint x: 226, startPoint y: 20, endPoint x: 289, endPoint y: 27, distance: 63.7
click at [226, 20] on span "Finish" at bounding box center [224, 18] width 12 height 6
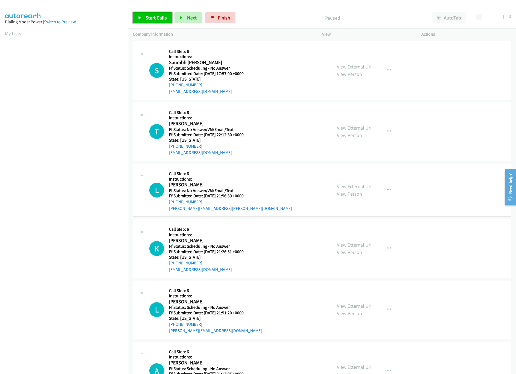
click at [148, 16] on span "Start Calls" at bounding box center [156, 18] width 21 height 6
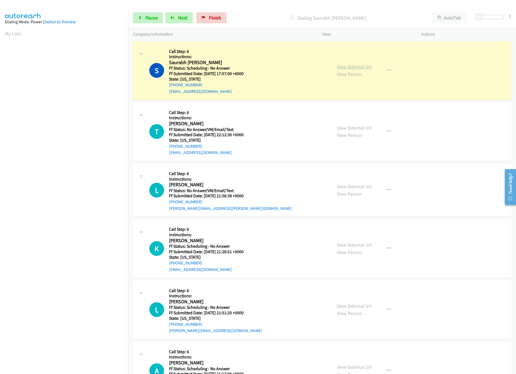
click at [364, 67] on link "View External Url" at bounding box center [354, 67] width 35 height 6
click at [367, 127] on link "View External Url" at bounding box center [354, 128] width 35 height 6
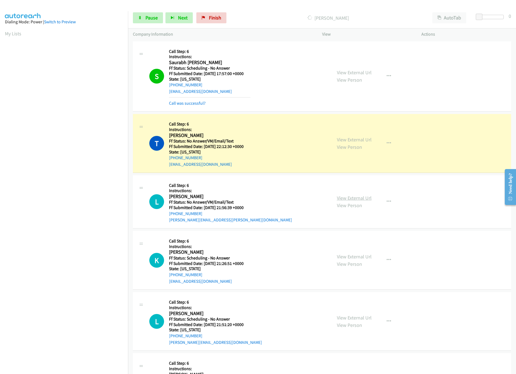
click at [355, 198] on link "View External Url" at bounding box center [354, 198] width 35 height 6
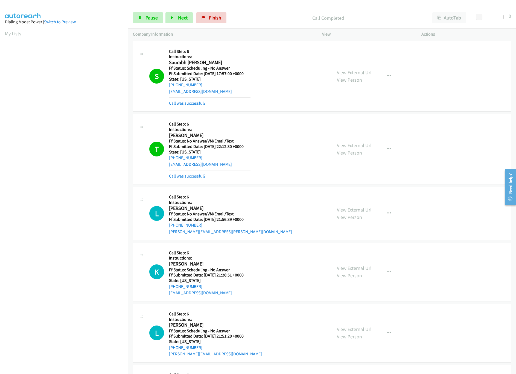
scroll to position [54, 0]
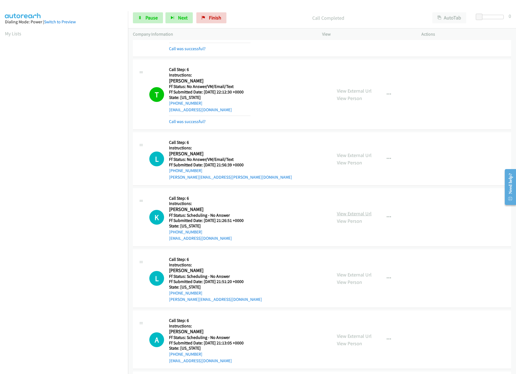
click at [355, 214] on link "View External Url" at bounding box center [354, 213] width 35 height 6
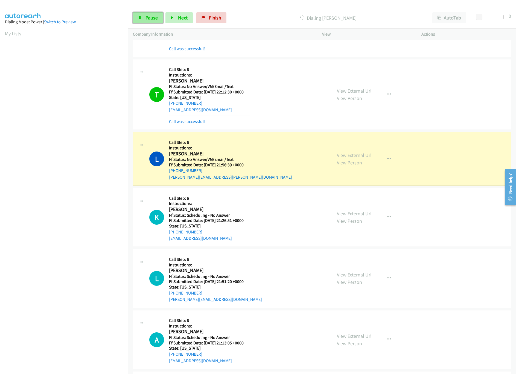
click at [143, 17] on link "Pause" at bounding box center [148, 17] width 30 height 11
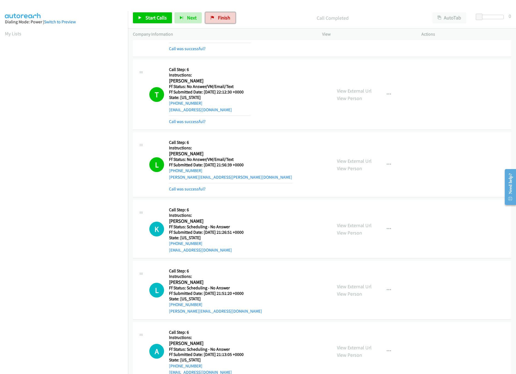
drag, startPoint x: 218, startPoint y: 17, endPoint x: 283, endPoint y: 27, distance: 65.9
click at [218, 17] on span "Finish" at bounding box center [224, 18] width 12 height 6
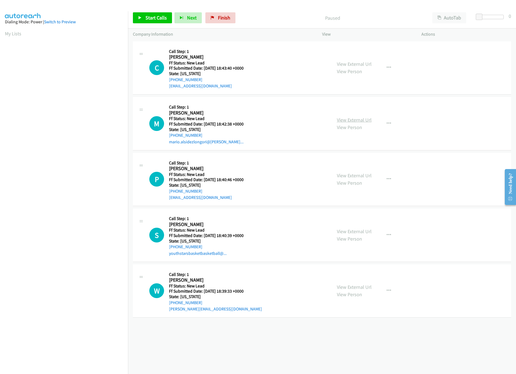
click at [347, 121] on link "View External Url" at bounding box center [354, 120] width 35 height 6
click at [356, 57] on div "View External Url View Person View External Url Email Schedule/Manage Callback …" at bounding box center [384, 67] width 105 height 43
click at [356, 64] on link "View External Url" at bounding box center [354, 64] width 35 height 6
click at [163, 12] on div "Start Calls Pause Next Finish Paused AutoTab AutoTab 0" at bounding box center [322, 17] width 388 height 21
click at [162, 13] on link "Start Calls" at bounding box center [152, 17] width 39 height 11
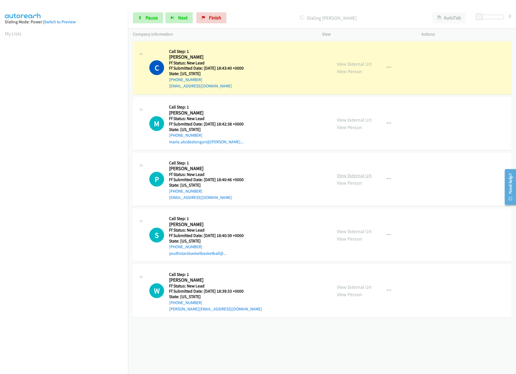
click at [346, 175] on link "View External Url" at bounding box center [354, 175] width 35 height 6
click at [357, 233] on link "View External Url" at bounding box center [354, 231] width 35 height 6
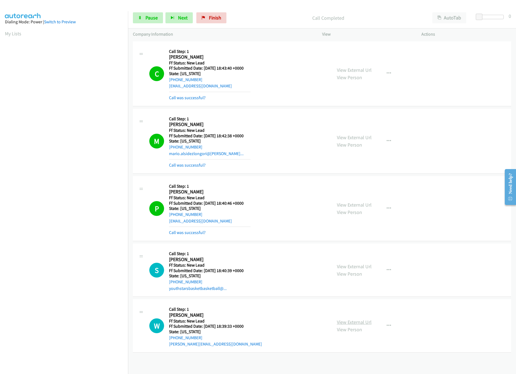
click at [367, 321] on link "View External Url" at bounding box center [354, 322] width 35 height 6
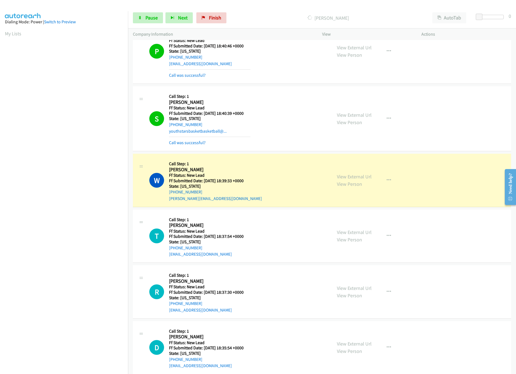
scroll to position [169, 0]
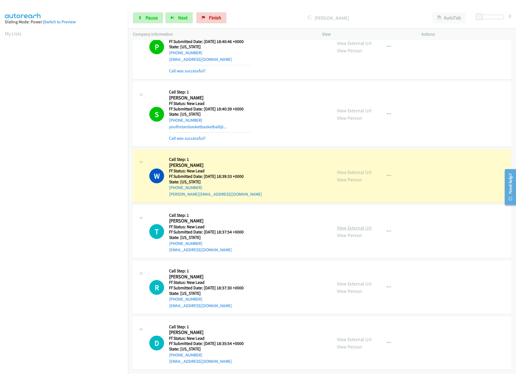
click at [347, 224] on link "View External Url" at bounding box center [354, 227] width 35 height 6
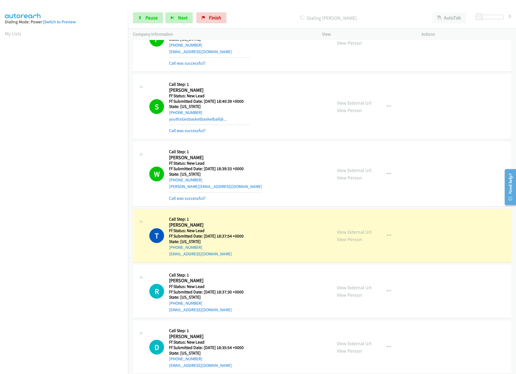
scroll to position [181, 0]
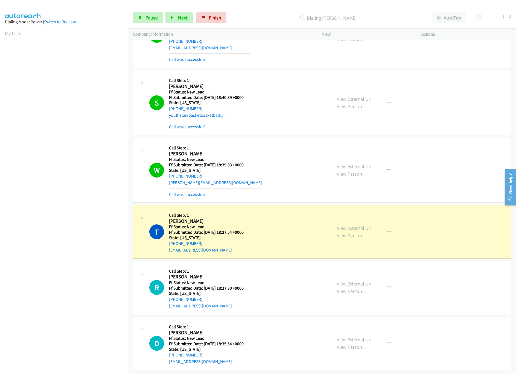
click at [355, 280] on link "View External Url" at bounding box center [354, 283] width 35 height 6
click at [139, 15] on link "Pause" at bounding box center [148, 17] width 30 height 11
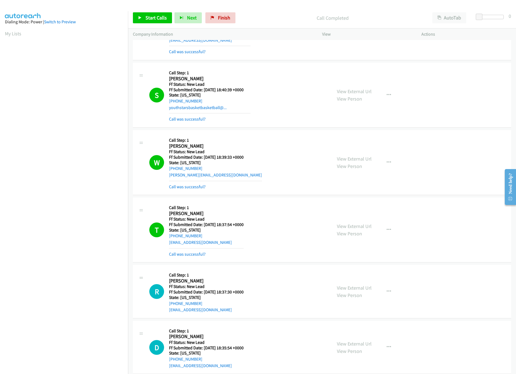
scroll to position [235, 0]
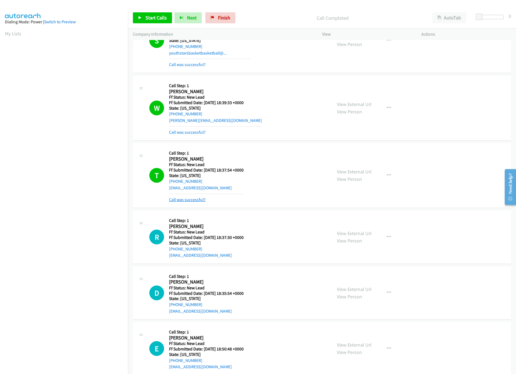
click at [179, 200] on link "Call was successful?" at bounding box center [187, 199] width 37 height 5
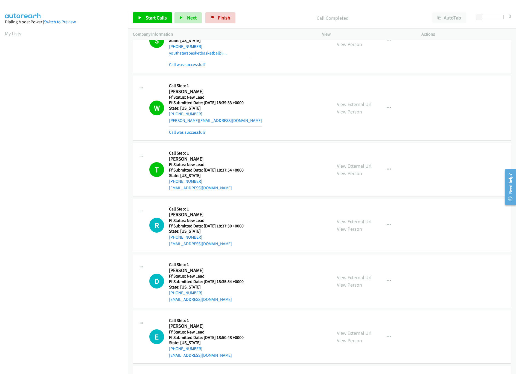
click at [363, 165] on link "View External Url" at bounding box center [354, 166] width 35 height 6
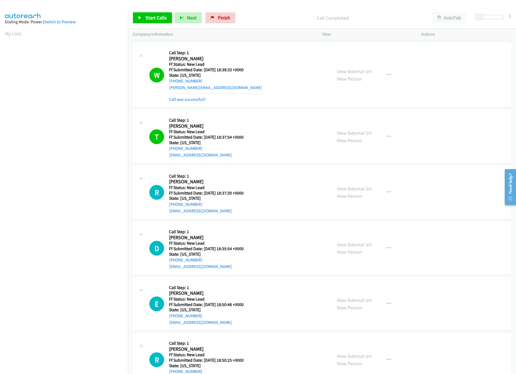
scroll to position [348, 0]
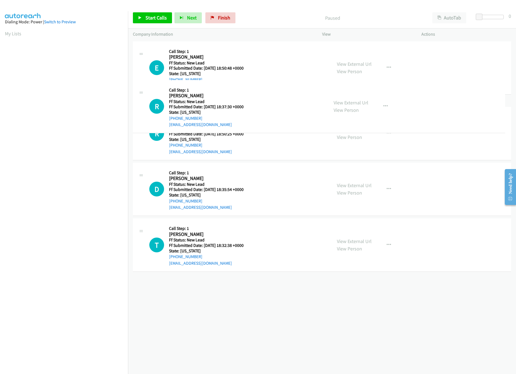
drag, startPoint x: 229, startPoint y: 191, endPoint x: 234, endPoint y: 68, distance: 122.5
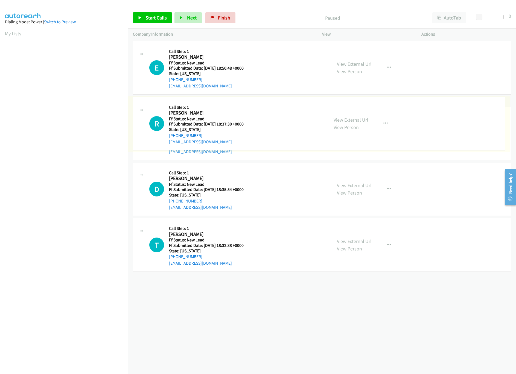
drag, startPoint x: 217, startPoint y: 125, endPoint x: 236, endPoint y: 57, distance: 70.7
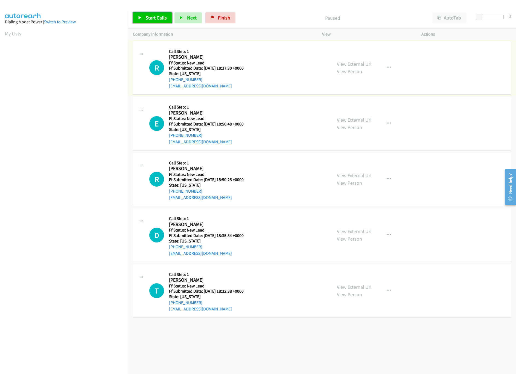
click at [154, 18] on span "Start Calls" at bounding box center [156, 18] width 21 height 6
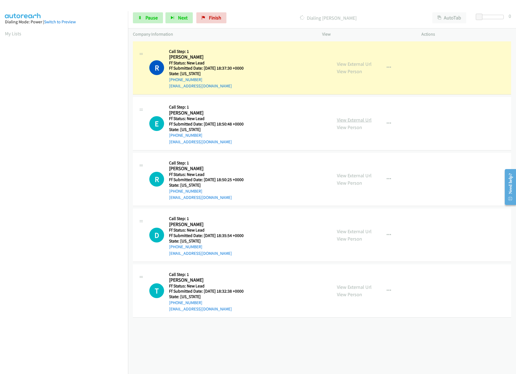
click at [357, 119] on link "View External Url" at bounding box center [354, 120] width 35 height 6
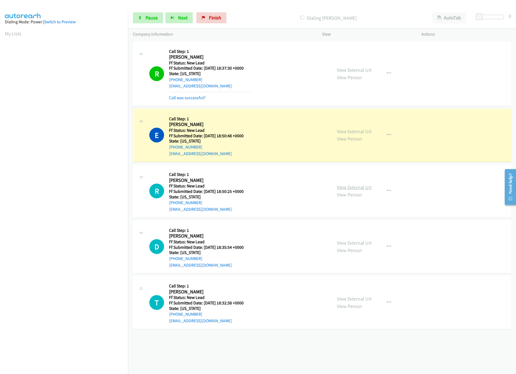
click at [339, 186] on link "View External Url" at bounding box center [354, 187] width 35 height 6
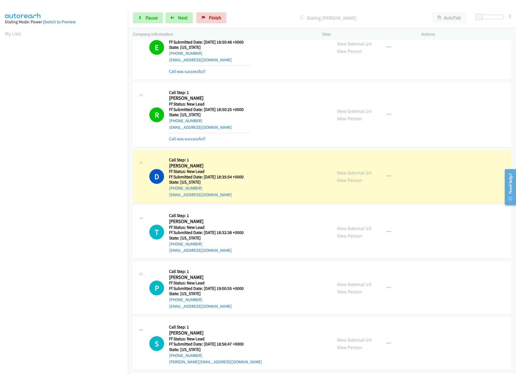
scroll to position [157, 0]
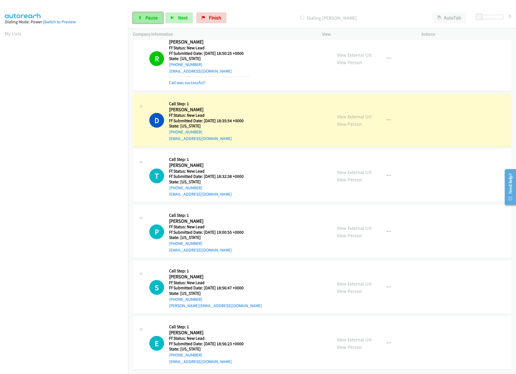
click at [151, 16] on span "Pause" at bounding box center [152, 18] width 12 height 6
click at [359, 113] on link "View External Url" at bounding box center [354, 116] width 35 height 6
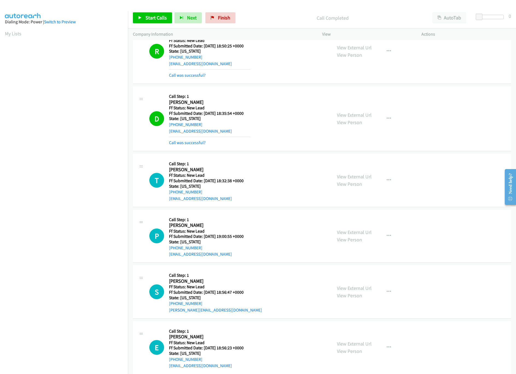
scroll to position [169, 0]
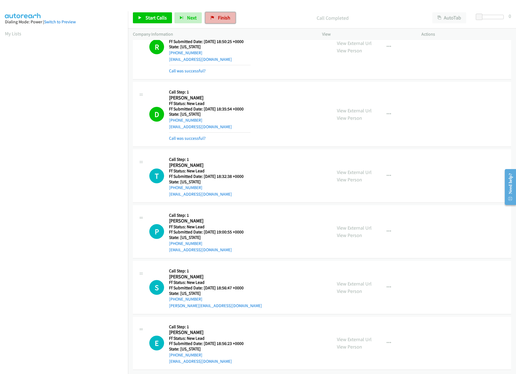
click at [219, 18] on span "Finish" at bounding box center [224, 18] width 12 height 6
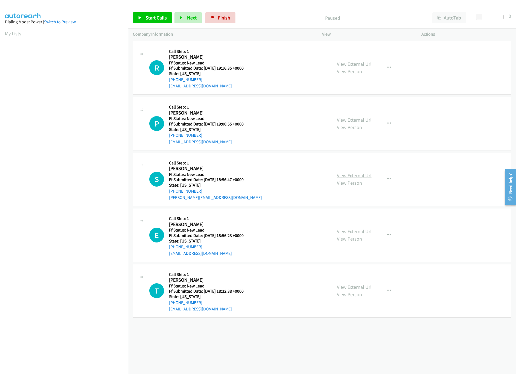
click at [344, 174] on link "View External Url" at bounding box center [354, 175] width 35 height 6
click at [352, 116] on div "View External Url View Person" at bounding box center [354, 123] width 35 height 15
click at [352, 119] on link "View External Url" at bounding box center [354, 120] width 35 height 6
click at [351, 62] on link "View External Url" at bounding box center [354, 64] width 35 height 6
click at [165, 19] on span "Start Calls" at bounding box center [156, 18] width 21 height 6
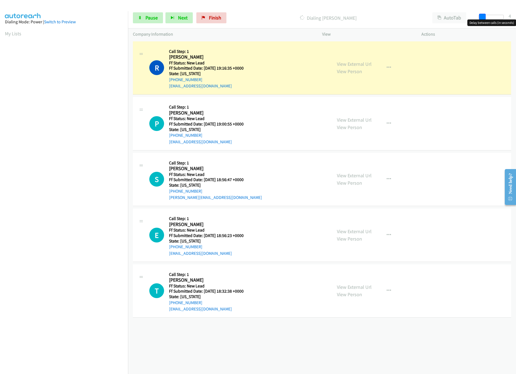
drag, startPoint x: 479, startPoint y: 16, endPoint x: 482, endPoint y: 16, distance: 3.0
click at [482, 16] on span at bounding box center [483, 17] width 7 height 7
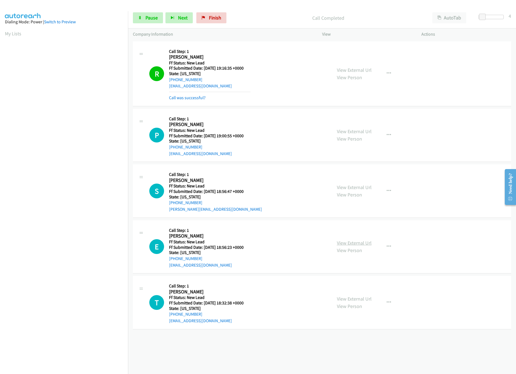
click at [348, 242] on link "View External Url" at bounding box center [354, 242] width 35 height 6
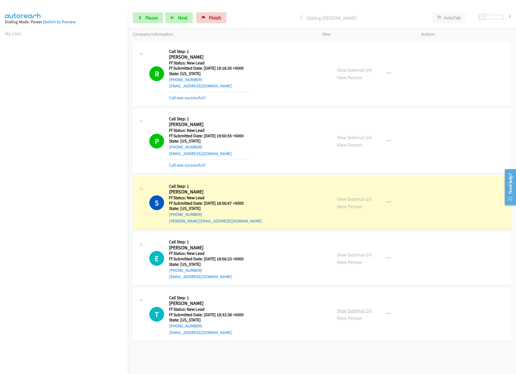
click at [351, 311] on link "View External Url" at bounding box center [354, 310] width 35 height 6
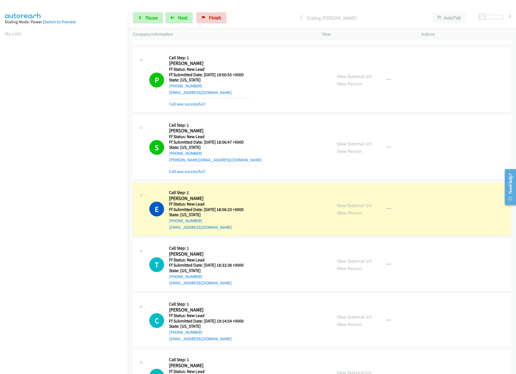
scroll to position [157, 0]
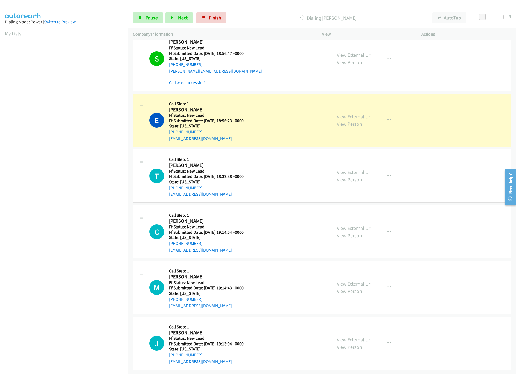
click at [347, 225] on link "View External Url" at bounding box center [354, 228] width 35 height 6
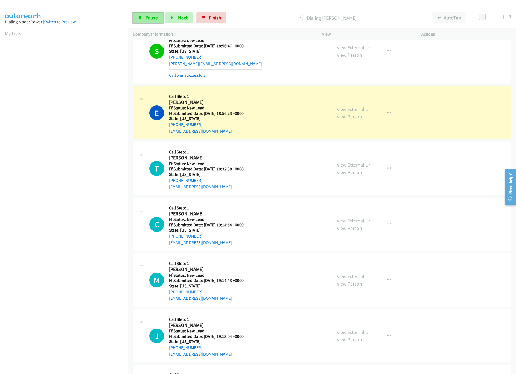
click at [153, 18] on span "Pause" at bounding box center [152, 18] width 12 height 6
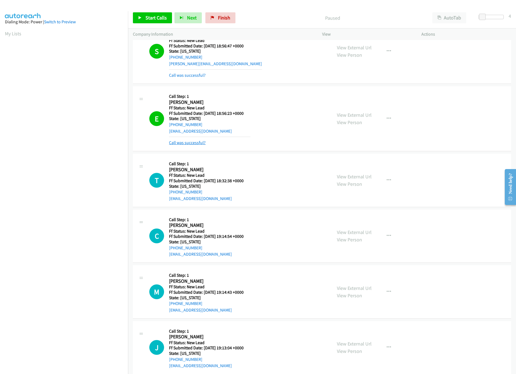
click at [191, 142] on link "Call was successful?" at bounding box center [187, 142] width 37 height 5
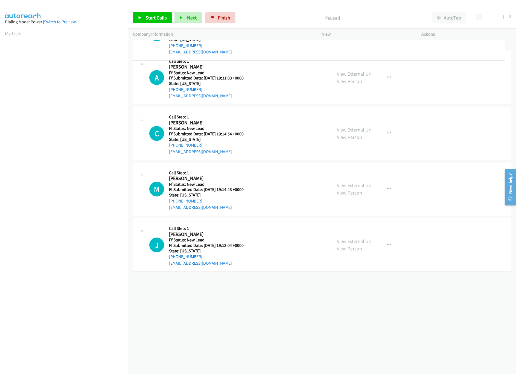
drag, startPoint x: 244, startPoint y: 292, endPoint x: 298, endPoint y: 34, distance: 263.0
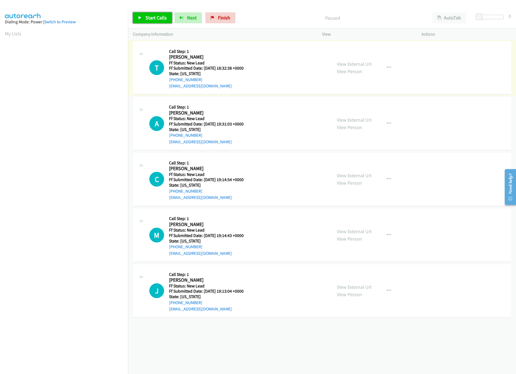
click at [157, 16] on span "Start Calls" at bounding box center [156, 18] width 21 height 6
click at [273, 341] on div "[PHONE_NUMBER] Call failed - Please reload the list and try again The Callbar F…" at bounding box center [322, 207] width 388 height 334
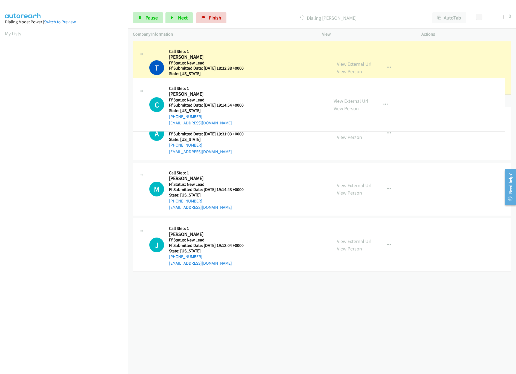
drag, startPoint x: 220, startPoint y: 189, endPoint x: 230, endPoint y: 114, distance: 75.3
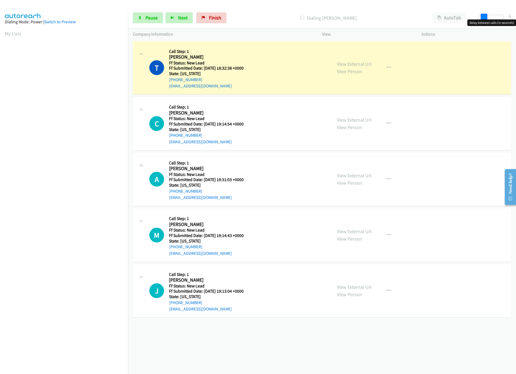
drag, startPoint x: 478, startPoint y: 16, endPoint x: 483, endPoint y: 16, distance: 5.0
click at [483, 16] on span at bounding box center [484, 17] width 7 height 7
click at [353, 177] on link "View External Url" at bounding box center [354, 175] width 35 height 6
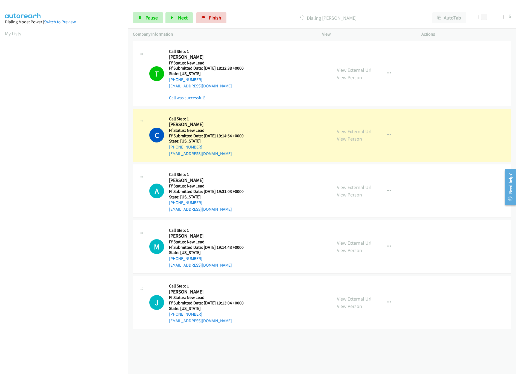
click at [356, 243] on link "View External Url" at bounding box center [354, 242] width 35 height 6
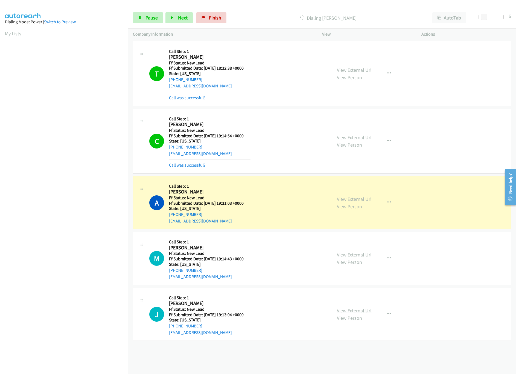
click at [356, 308] on link "View External Url" at bounding box center [354, 310] width 35 height 6
click at [152, 19] on span "Pause" at bounding box center [152, 18] width 12 height 6
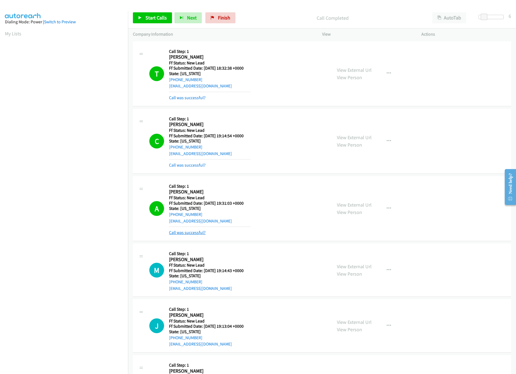
click at [181, 231] on link "Call was successful?" at bounding box center [187, 232] width 37 height 5
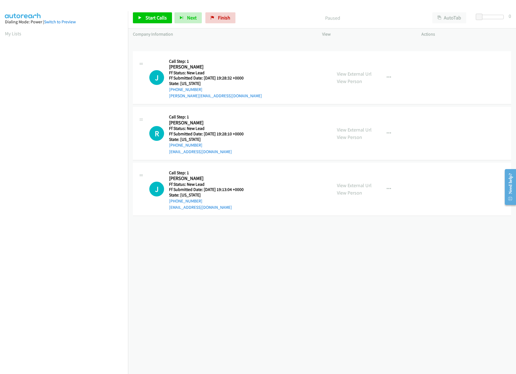
drag, startPoint x: 252, startPoint y: 181, endPoint x: 260, endPoint y: 11, distance: 170.4
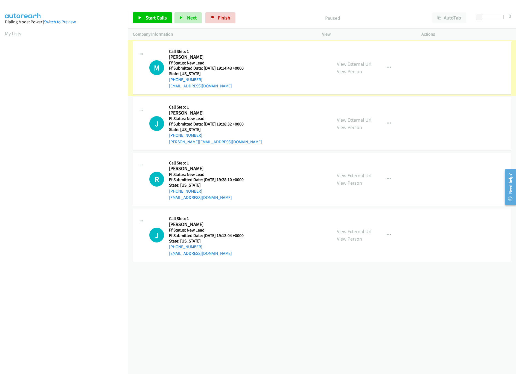
click at [132, 18] on div "Start Calls Pause Next Finish Paused AutoTab AutoTab 0" at bounding box center [322, 17] width 388 height 21
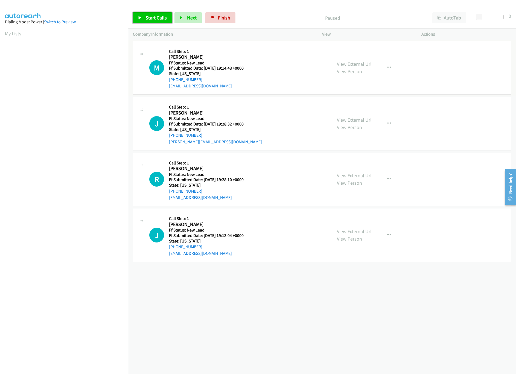
click at [133, 21] on link "Start Calls" at bounding box center [152, 17] width 39 height 11
click at [233, 303] on div "[PHONE_NUMBER] Call failed - Please reload the list and try again The Callbar F…" at bounding box center [322, 207] width 388 height 334
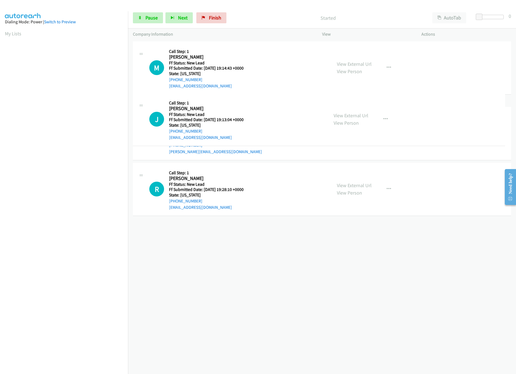
drag, startPoint x: 237, startPoint y: 232, endPoint x: 232, endPoint y: 109, distance: 122.7
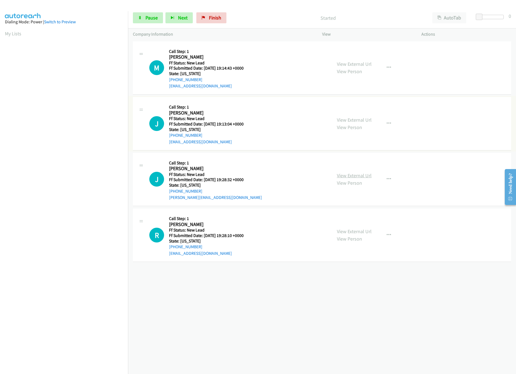
click at [361, 176] on link "View External Url" at bounding box center [354, 175] width 35 height 6
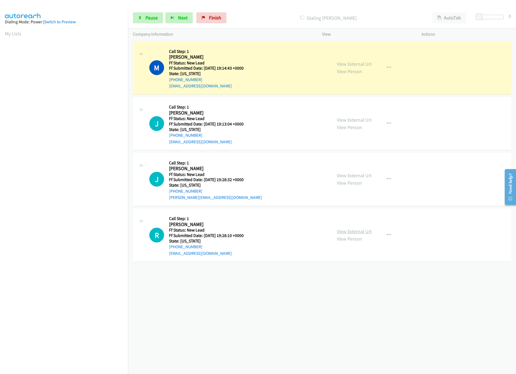
click at [348, 232] on link "View External Url" at bounding box center [354, 231] width 35 height 6
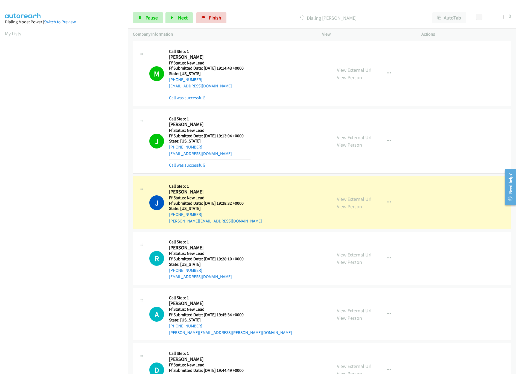
scroll to position [90, 0]
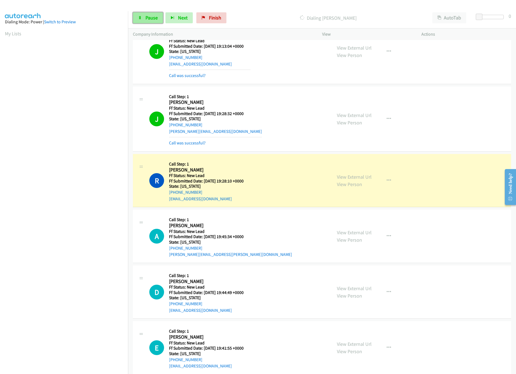
click at [151, 16] on span "Pause" at bounding box center [152, 18] width 12 height 6
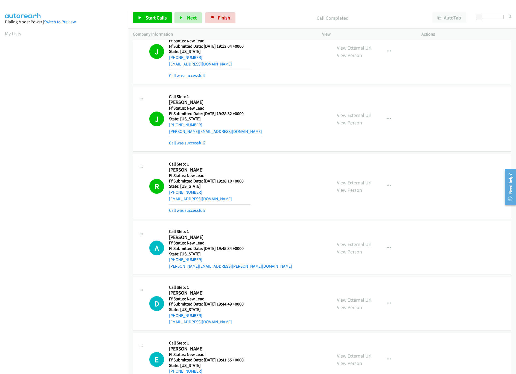
click at [275, 28] on div "Start Calls Pause Next Finish Call Completed AutoTab AutoTab 0" at bounding box center [322, 17] width 388 height 21
click at [342, 186] on link "View External Url" at bounding box center [354, 182] width 35 height 6
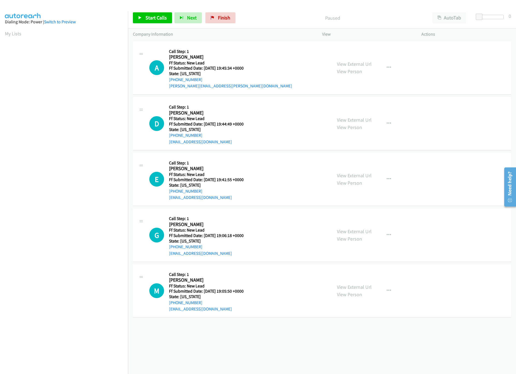
click at [291, 346] on div "+1 415-964-1034 Call failed - Please reload the list and try again The Callbar …" at bounding box center [322, 207] width 388 height 334
drag, startPoint x: 361, startPoint y: 119, endPoint x: 361, endPoint y: 116, distance: 2.8
click at [361, 119] on link "View External Url" at bounding box center [354, 120] width 35 height 6
click at [360, 65] on link "View External Url" at bounding box center [354, 64] width 35 height 6
click at [162, 16] on span "Start Calls" at bounding box center [156, 18] width 21 height 6
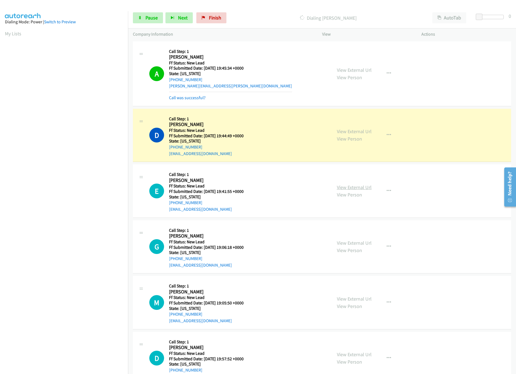
click at [356, 190] on link "View External Url" at bounding box center [354, 187] width 35 height 6
click at [354, 240] on link "View External Url" at bounding box center [354, 242] width 35 height 6
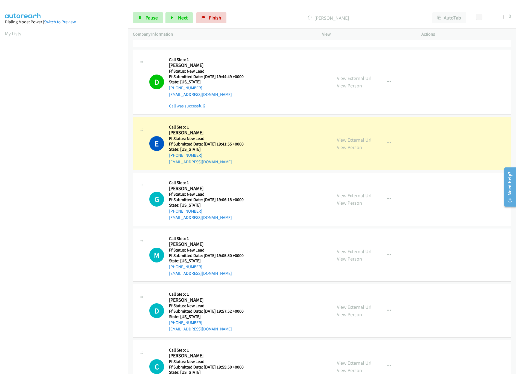
scroll to position [90, 0]
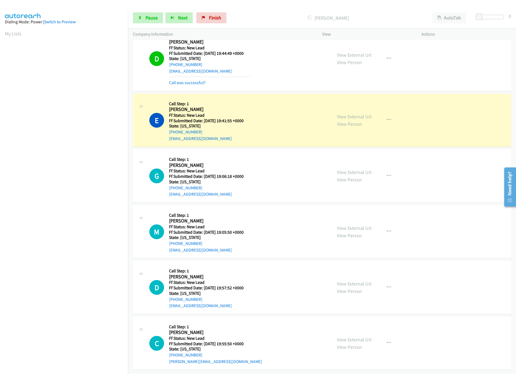
click at [364, 224] on div "View External Url View Person" at bounding box center [354, 231] width 35 height 15
click at [363, 225] on link "View External Url" at bounding box center [354, 228] width 35 height 6
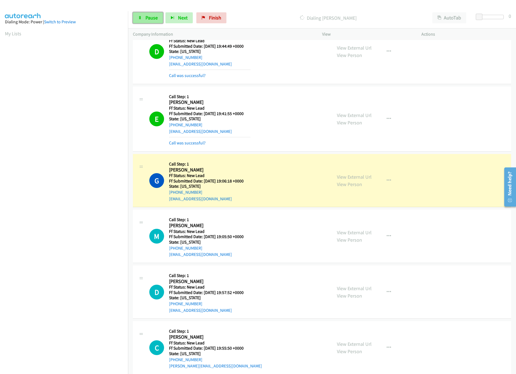
click at [151, 20] on span "Pause" at bounding box center [152, 18] width 12 height 6
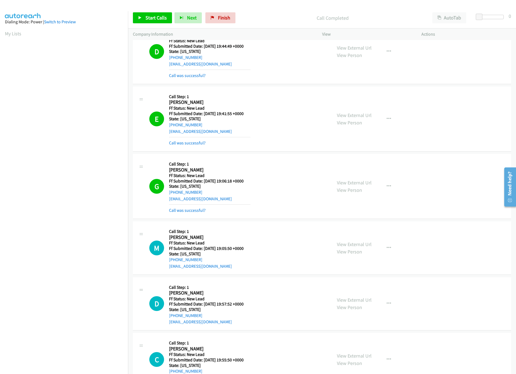
click at [89, 327] on nav "Dialing Mode: Power | Switch to Preview My Lists" at bounding box center [64, 198] width 128 height 374
drag, startPoint x: 224, startPoint y: 15, endPoint x: 285, endPoint y: 34, distance: 64.3
click at [224, 15] on span "Finish" at bounding box center [224, 18] width 12 height 6
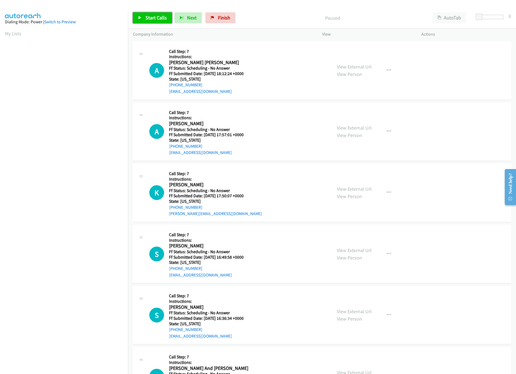
click at [159, 20] on link "Start Calls" at bounding box center [152, 17] width 39 height 11
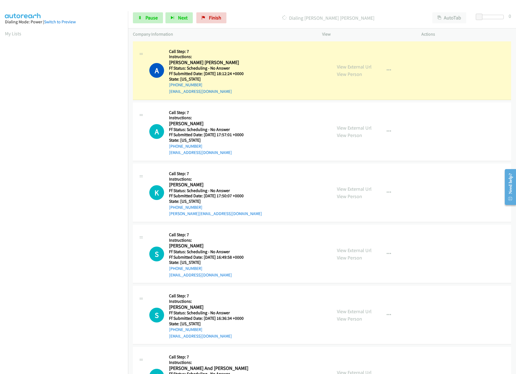
click at [325, 68] on div "A Callback Scheduled Call Step: 7 Instructions: Aubrie S. Louis America/New_Yor…" at bounding box center [232, 70] width 199 height 48
click at [333, 70] on div "View External Url View Person View External Url Email Schedule/Manage Callback …" at bounding box center [384, 70] width 105 height 48
click at [339, 64] on link "View External Url" at bounding box center [354, 67] width 35 height 6
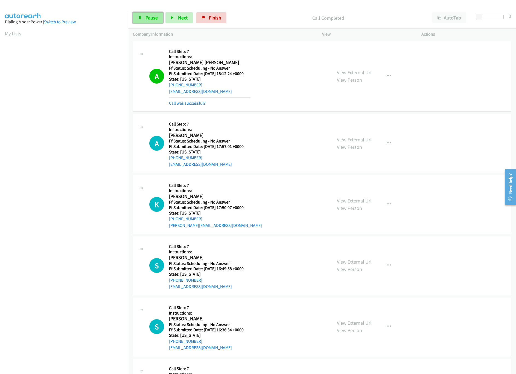
click at [149, 18] on span "Pause" at bounding box center [152, 18] width 12 height 6
click at [150, 18] on span "Start Calls" at bounding box center [156, 18] width 21 height 6
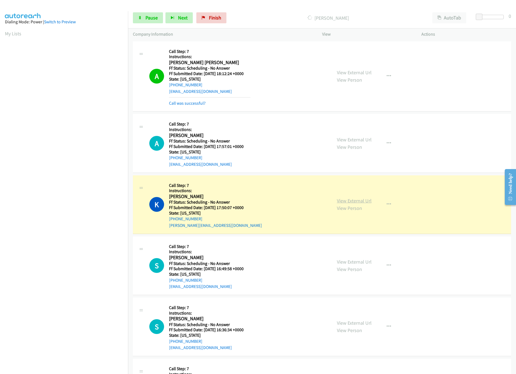
click at [355, 199] on link "View External Url" at bounding box center [354, 200] width 35 height 6
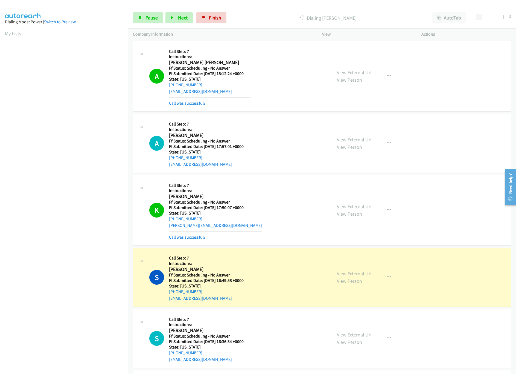
scroll to position [164, 0]
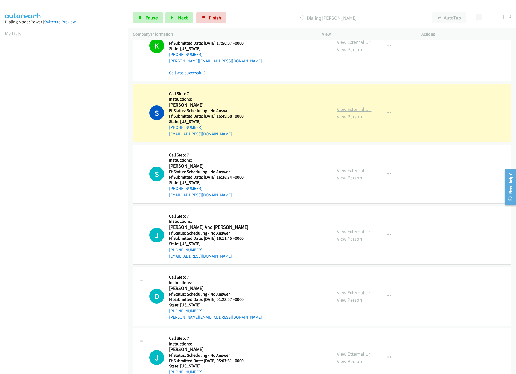
click at [360, 106] on link "View External Url" at bounding box center [354, 109] width 35 height 6
click at [356, 173] on link "View External Url" at bounding box center [354, 170] width 35 height 6
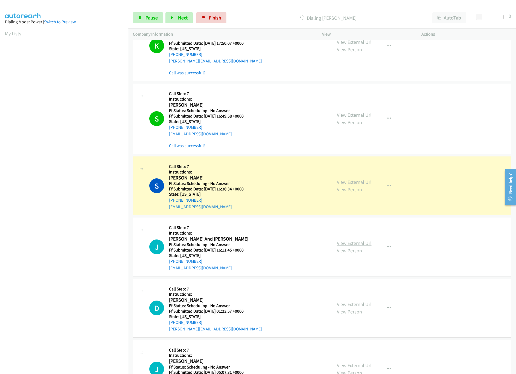
click at [355, 243] on link "View External Url" at bounding box center [354, 243] width 35 height 6
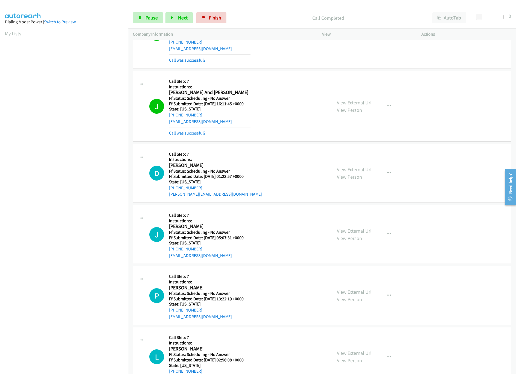
scroll to position [328, 0]
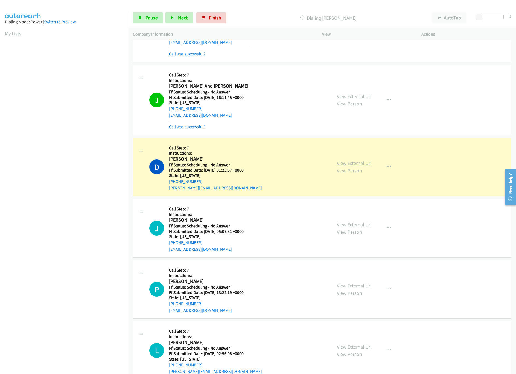
click at [350, 164] on link "View External Url" at bounding box center [354, 163] width 35 height 6
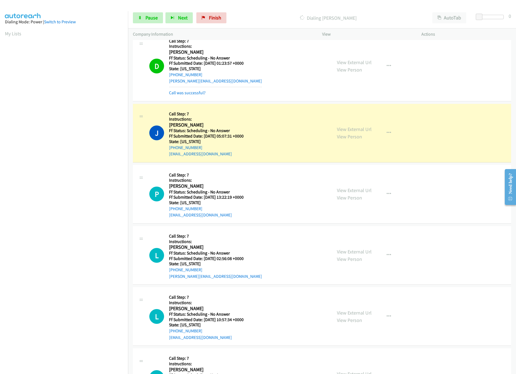
scroll to position [438, 0]
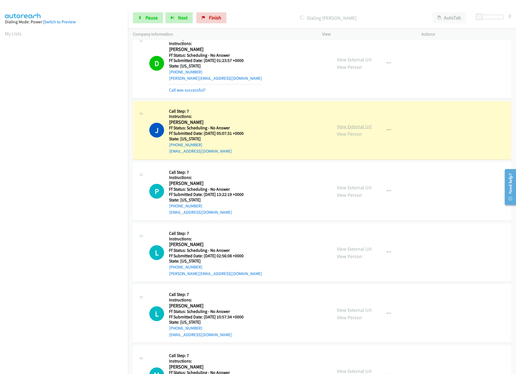
click at [345, 127] on link "View External Url" at bounding box center [354, 126] width 35 height 6
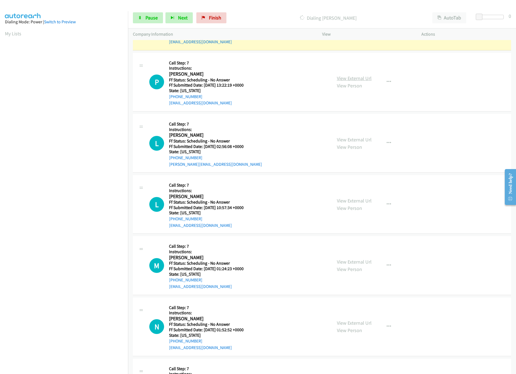
click at [363, 77] on link "View External Url" at bounding box center [354, 78] width 35 height 6
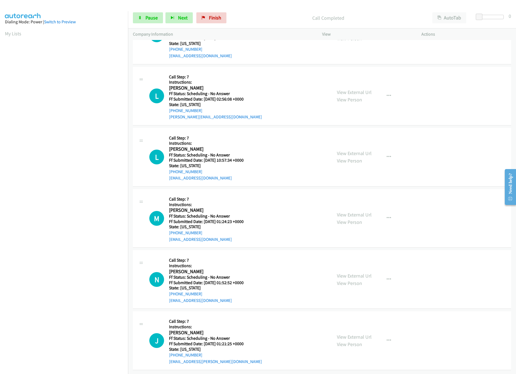
scroll to position [505, 0]
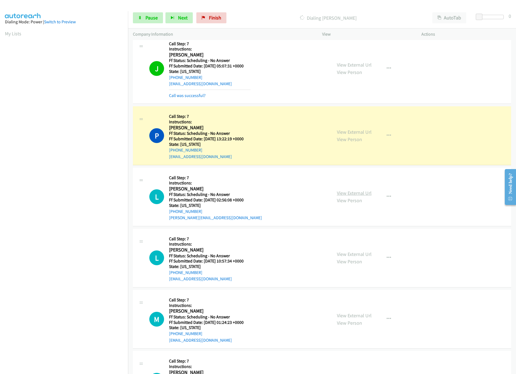
drag, startPoint x: 356, startPoint y: 197, endPoint x: 356, endPoint y: 193, distance: 4.5
click at [356, 196] on link "View External Url" at bounding box center [354, 193] width 35 height 6
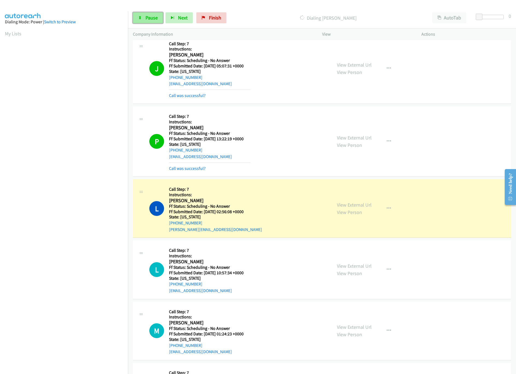
click at [152, 21] on span "Pause" at bounding box center [152, 18] width 12 height 6
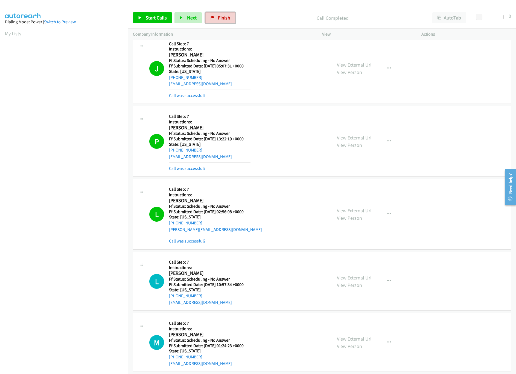
drag, startPoint x: 221, startPoint y: 19, endPoint x: 283, endPoint y: 25, distance: 61.9
click at [221, 19] on span "Finish" at bounding box center [224, 18] width 12 height 6
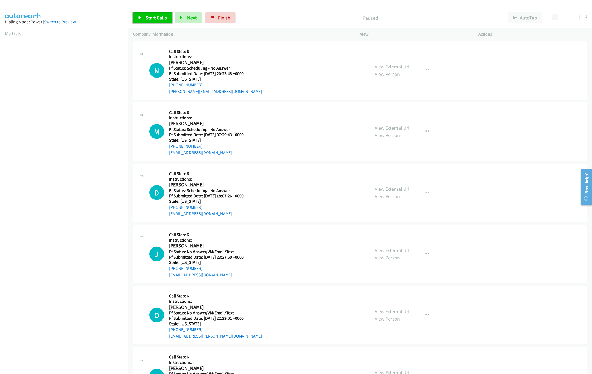
click at [155, 17] on span "Start Calls" at bounding box center [156, 18] width 21 height 6
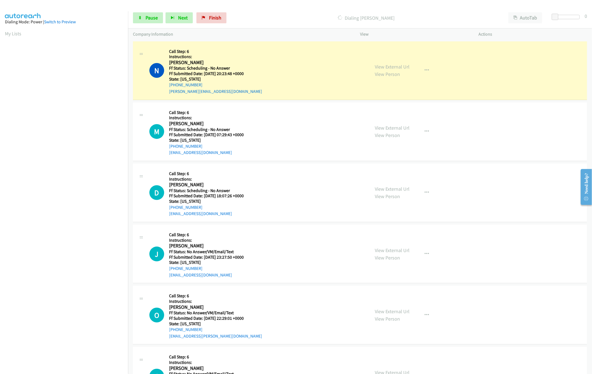
click at [285, 15] on p "Dialing [PERSON_NAME]" at bounding box center [366, 17] width 265 height 7
drag, startPoint x: 554, startPoint y: 17, endPoint x: 597, endPoint y: 17, distance: 43.0
click at [592, 17] on html "Start Calls Pause Next Finish Dialing [PERSON_NAME] AutoTab AutoTab 2 Company I…" at bounding box center [296, 13] width 592 height 26
click at [398, 68] on link "View External Url" at bounding box center [392, 67] width 35 height 6
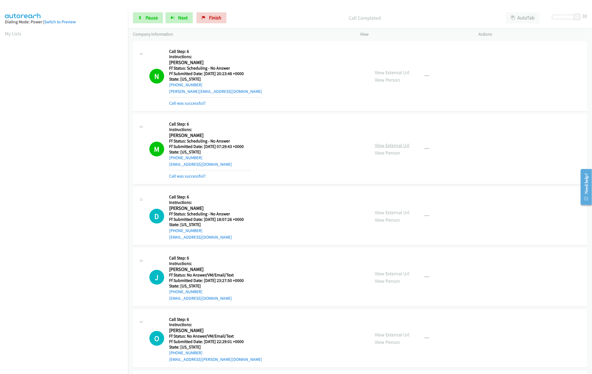
click at [397, 146] on link "View External Url" at bounding box center [392, 145] width 35 height 6
click at [146, 17] on span "Pause" at bounding box center [152, 18] width 12 height 6
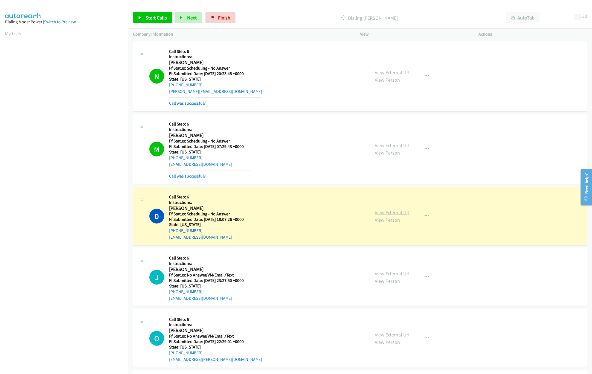
click at [394, 209] on link "View External Url" at bounding box center [392, 212] width 35 height 6
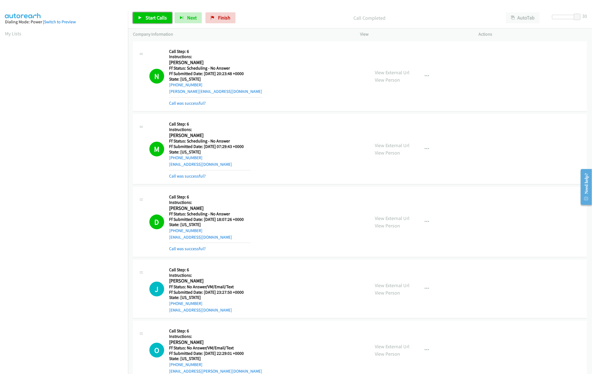
click at [142, 18] on link "Start Calls" at bounding box center [152, 17] width 39 height 11
click at [143, 21] on link "Pause" at bounding box center [148, 17] width 30 height 11
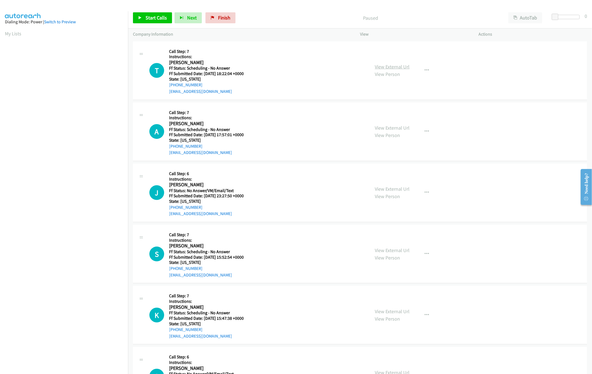
click at [395, 65] on link "View External Url" at bounding box center [392, 67] width 35 height 6
click at [161, 25] on div "Start Calls Pause Next Finish Paused AutoTab AutoTab 0" at bounding box center [360, 17] width 464 height 21
click at [160, 22] on link "Start Calls" at bounding box center [152, 17] width 39 height 11
click at [396, 126] on link "View External Url" at bounding box center [392, 128] width 35 height 6
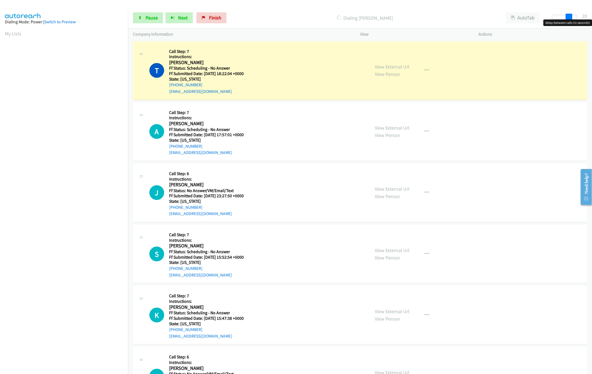
drag, startPoint x: 555, startPoint y: 16, endPoint x: 572, endPoint y: 16, distance: 16.7
click at [572, 16] on span at bounding box center [569, 17] width 7 height 7
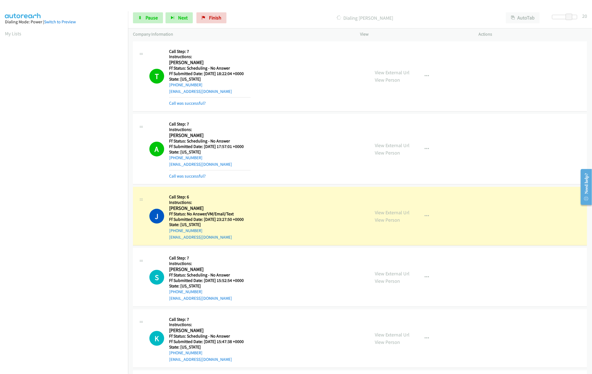
scroll to position [54, 0]
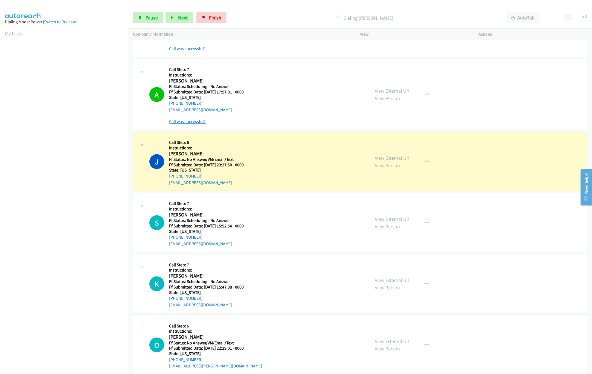
click at [179, 122] on link "Call was successful?" at bounding box center [187, 121] width 37 height 5
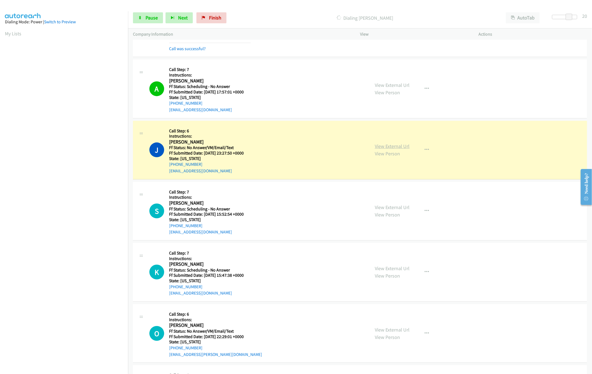
click at [394, 149] on link "View External Url" at bounding box center [392, 146] width 35 height 6
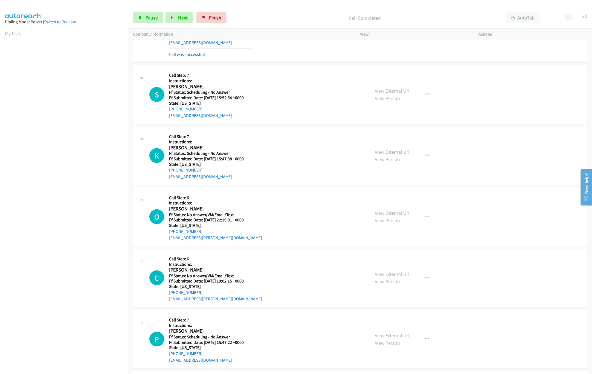
scroll to position [164, 0]
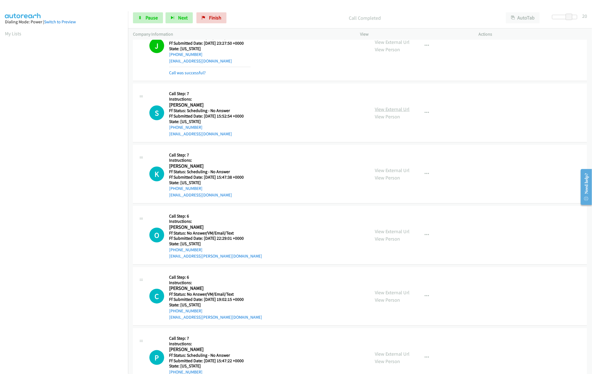
click at [396, 111] on link "View External Url" at bounding box center [392, 109] width 35 height 6
drag, startPoint x: 569, startPoint y: 18, endPoint x: 510, endPoint y: 18, distance: 59.1
click at [510, 18] on div "Start Calls Pause Next Finish Call Completed AutoTab AutoTab 0" at bounding box center [360, 17] width 464 height 21
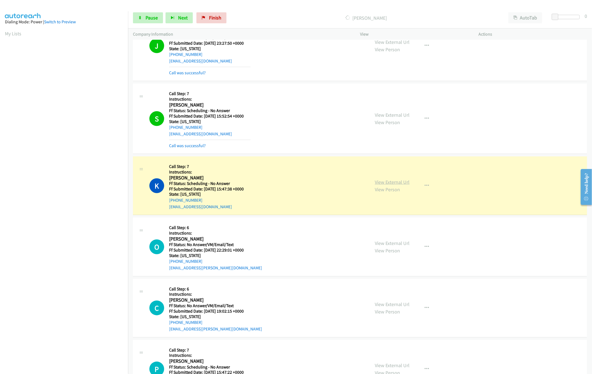
click at [385, 180] on link "View External Url" at bounding box center [392, 182] width 35 height 6
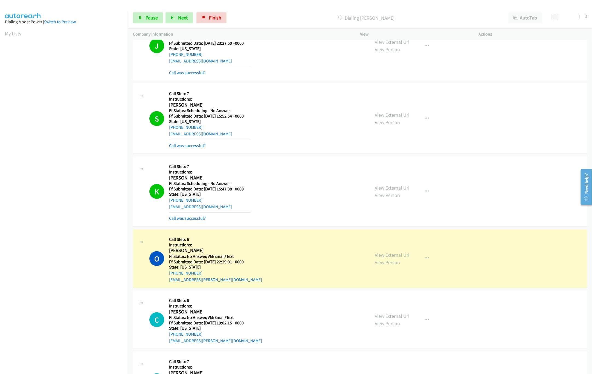
scroll to position [274, 0]
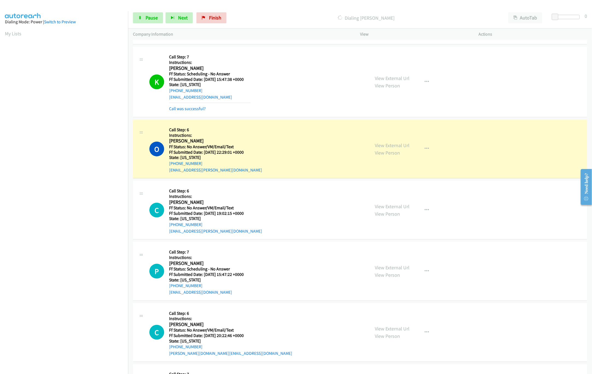
click at [397, 143] on div "View External Url View Person View External Url Email Schedule/Manage Callback …" at bounding box center [431, 149] width 123 height 48
click at [397, 143] on link "View External Url" at bounding box center [392, 145] width 35 height 6
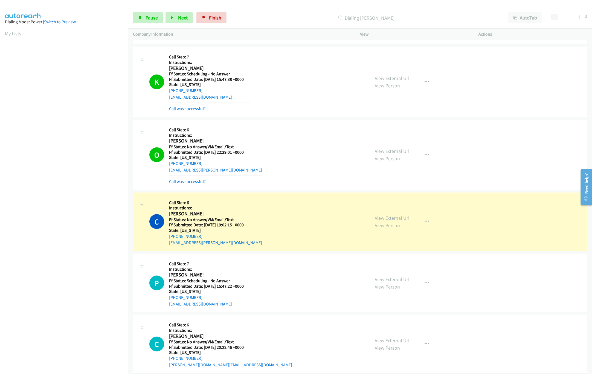
click at [298, 206] on div "C Callback Scheduled Call Step: 6 Instructions: [PERSON_NAME] America/[GEOGRAPH…" at bounding box center [257, 221] width 216 height 48
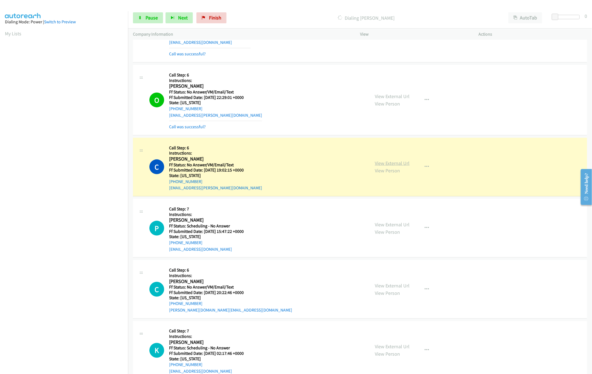
click at [391, 166] on link "View External Url" at bounding box center [392, 163] width 35 height 6
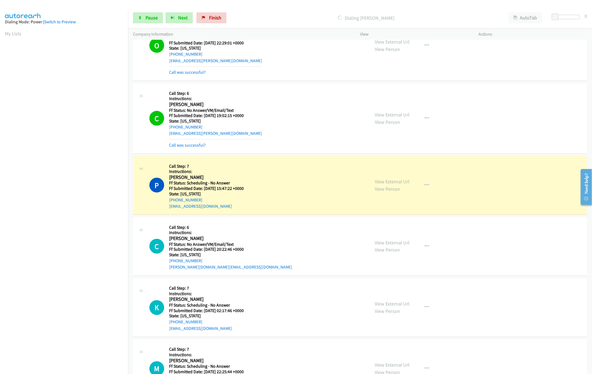
scroll to position [438, 0]
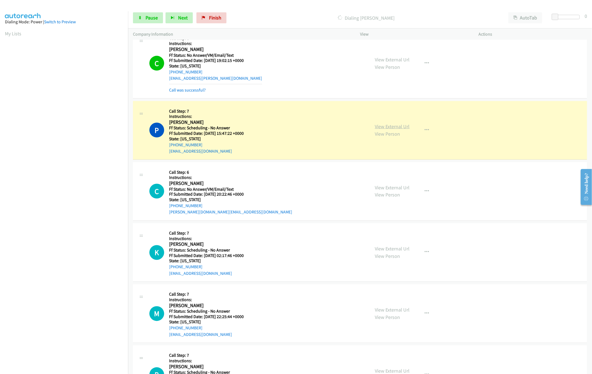
click at [380, 127] on link "View External Url" at bounding box center [392, 126] width 35 height 6
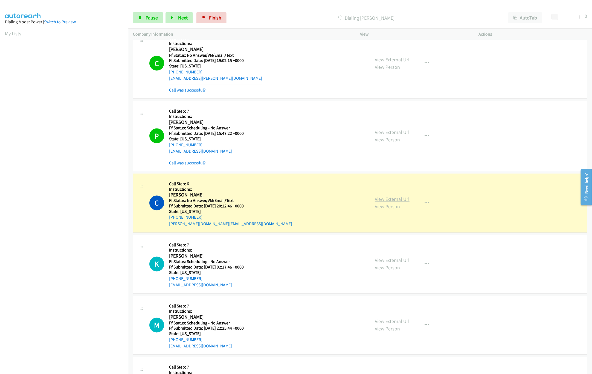
click at [394, 201] on link "View External Url" at bounding box center [392, 199] width 35 height 6
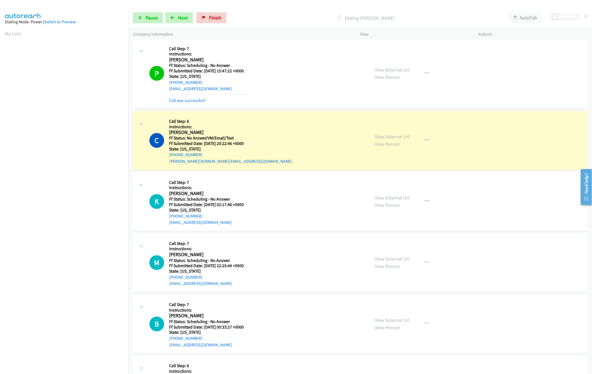
scroll to position [602, 0]
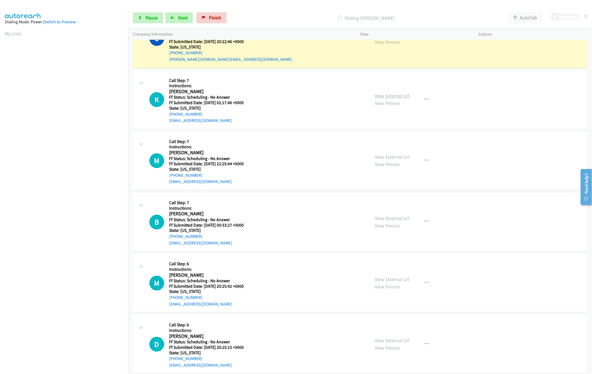
click at [392, 99] on link "View External Url" at bounding box center [392, 96] width 35 height 6
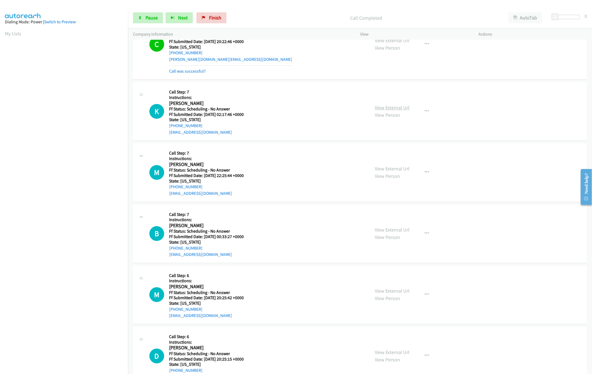
scroll to position [608, 0]
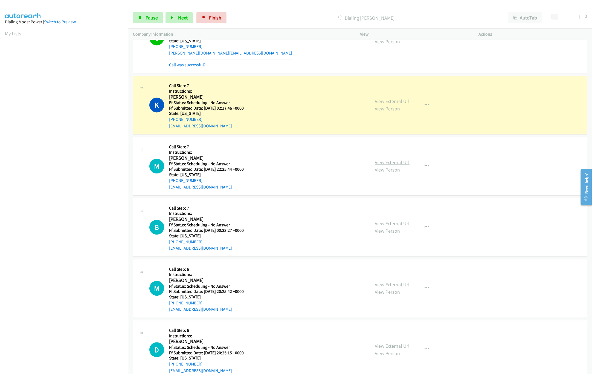
drag, startPoint x: 384, startPoint y: 164, endPoint x: 378, endPoint y: 164, distance: 5.7
click at [384, 164] on link "View External Url" at bounding box center [392, 162] width 35 height 6
click at [144, 14] on link "Pause" at bounding box center [148, 17] width 30 height 11
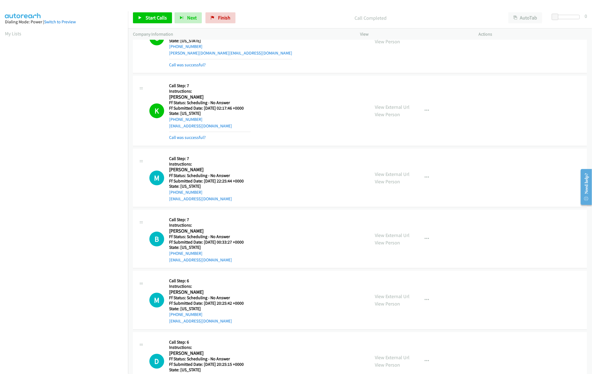
click at [141, 9] on div "Start Calls Pause Next Finish Call Completed AutoTab AutoTab 0" at bounding box center [360, 17] width 464 height 21
click at [144, 16] on link "Start Calls" at bounding box center [152, 17] width 39 height 11
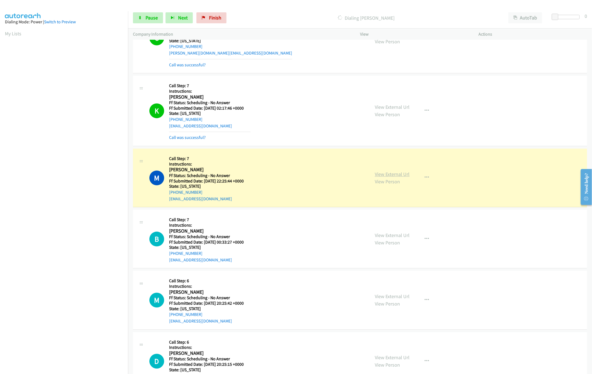
click at [385, 177] on link "View External Url" at bounding box center [392, 174] width 35 height 6
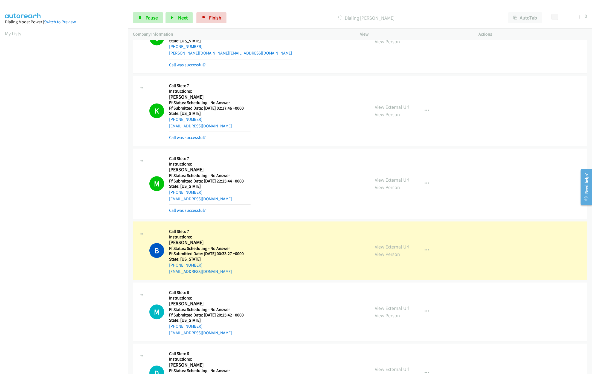
scroll to position [718, 0]
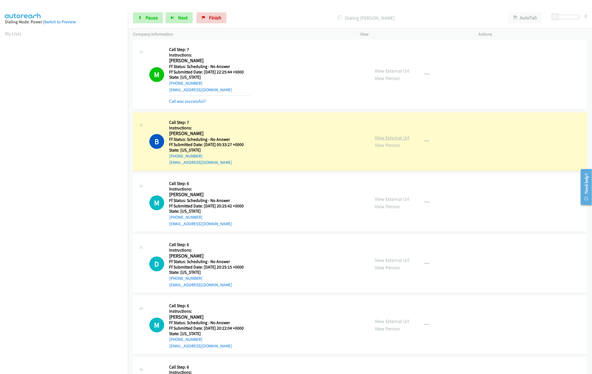
click at [400, 141] on link "View External Url" at bounding box center [392, 137] width 35 height 6
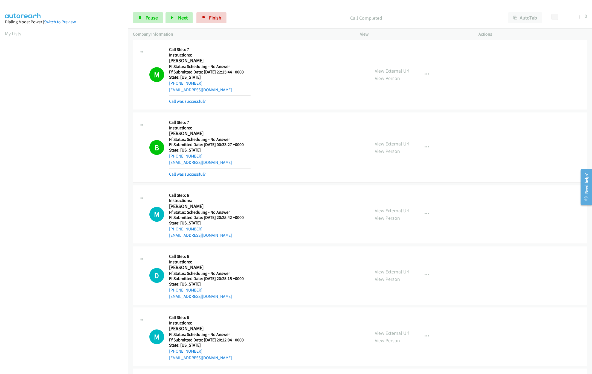
scroll to position [827, 0]
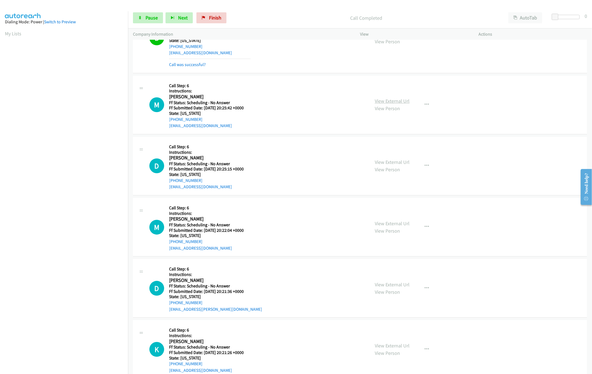
click at [402, 104] on link "View External Url" at bounding box center [392, 101] width 35 height 6
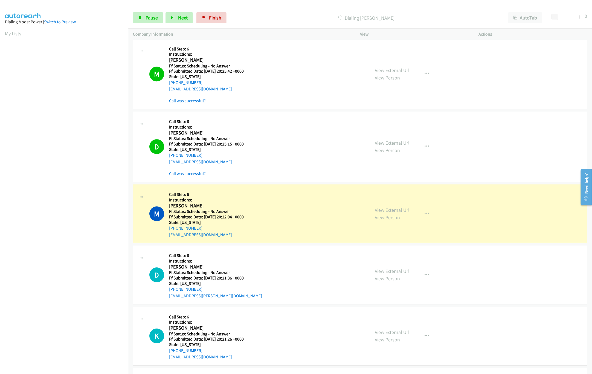
scroll to position [882, 0]
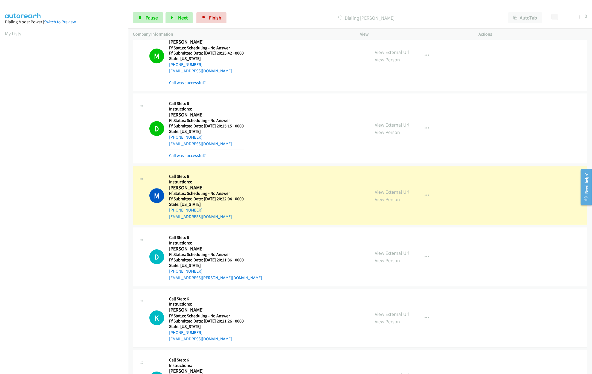
click at [390, 127] on link "View External Url" at bounding box center [392, 125] width 35 height 6
click at [392, 191] on div "View External Url View Person View External Url Email Schedule/Manage Callback …" at bounding box center [431, 195] width 123 height 48
click at [394, 194] on link "View External Url" at bounding box center [392, 192] width 35 height 6
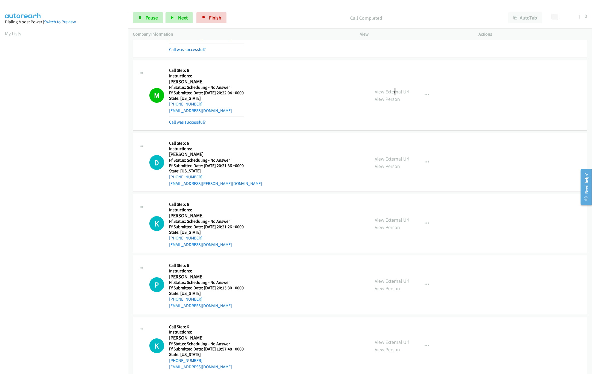
scroll to position [991, 0]
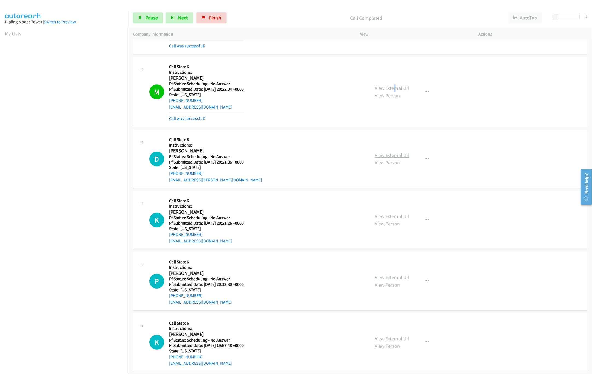
click at [397, 158] on link "View External Url" at bounding box center [392, 155] width 35 height 6
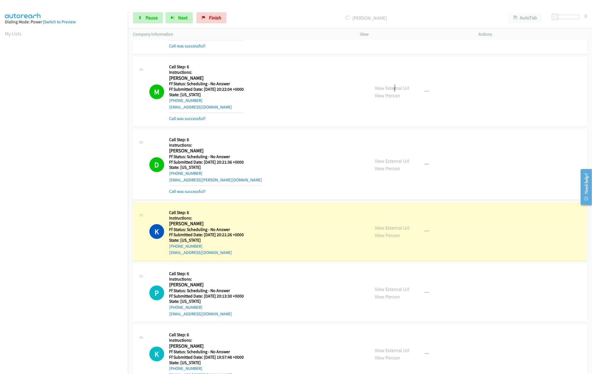
scroll to position [1046, 0]
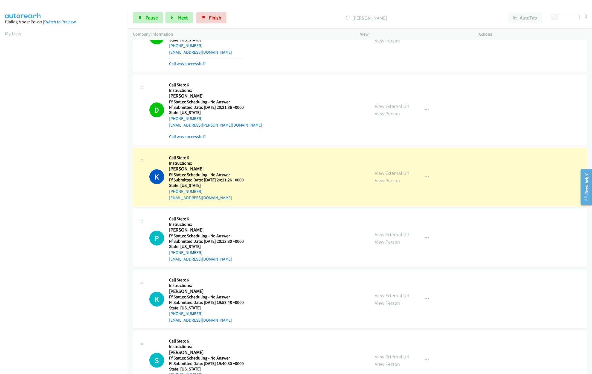
click at [387, 175] on link "View External Url" at bounding box center [392, 173] width 35 height 6
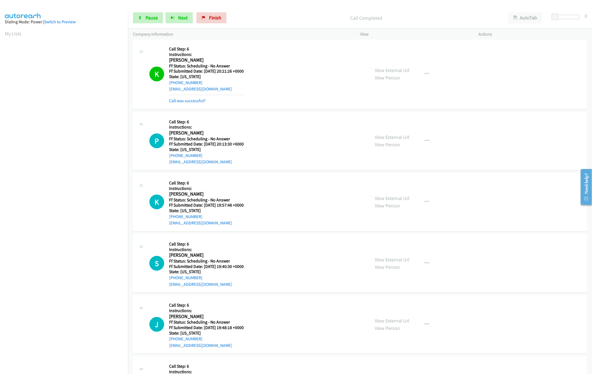
scroll to position [1156, 0]
click at [384, 139] on link "View External Url" at bounding box center [392, 136] width 35 height 6
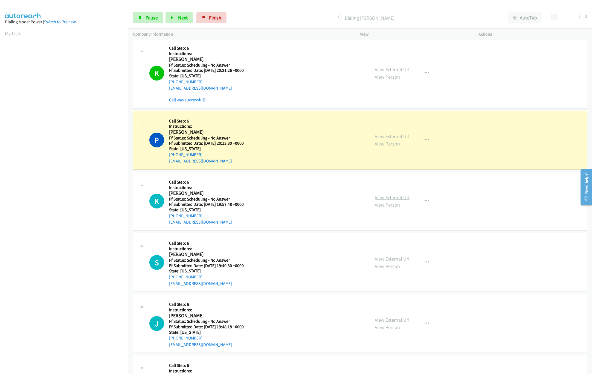
click at [388, 200] on link "View External Url" at bounding box center [392, 197] width 35 height 6
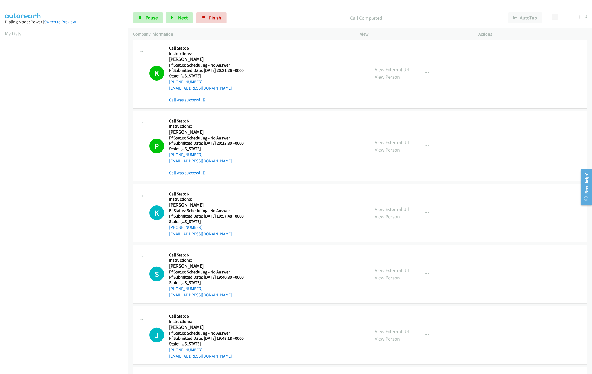
scroll to position [1210, 0]
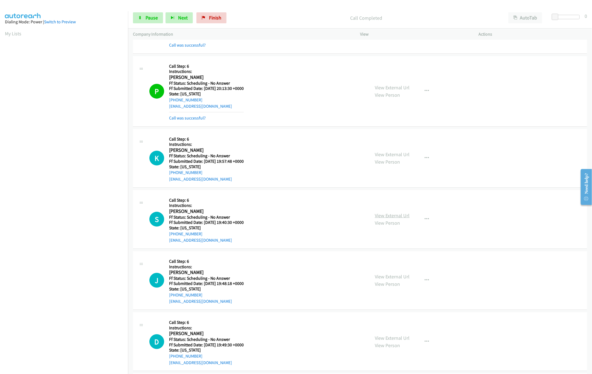
click at [392, 218] on link "View External Url" at bounding box center [392, 215] width 35 height 6
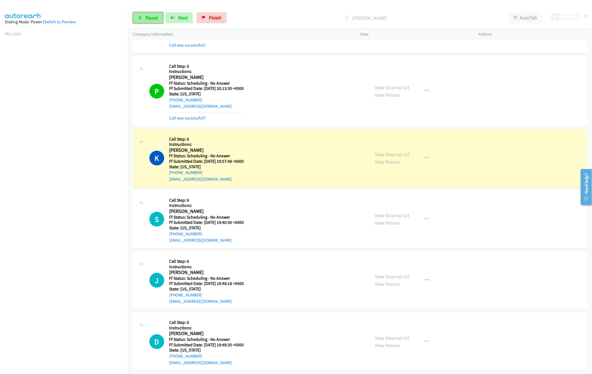
click at [147, 13] on link "Pause" at bounding box center [148, 17] width 30 height 11
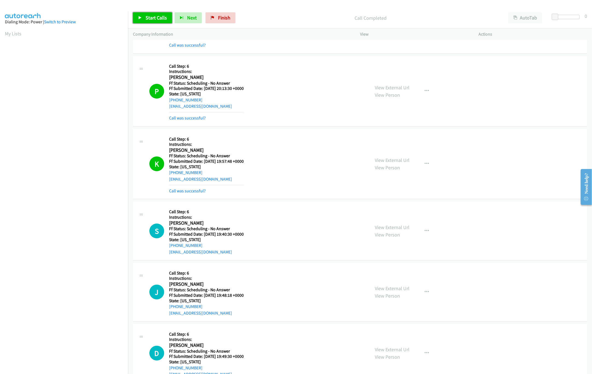
click at [146, 16] on span "Start Calls" at bounding box center [156, 18] width 21 height 6
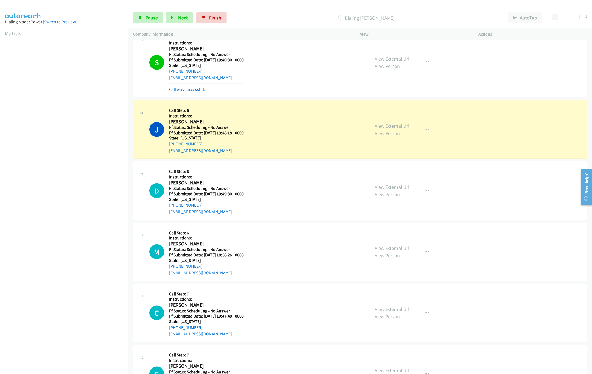
scroll to position [1430, 0]
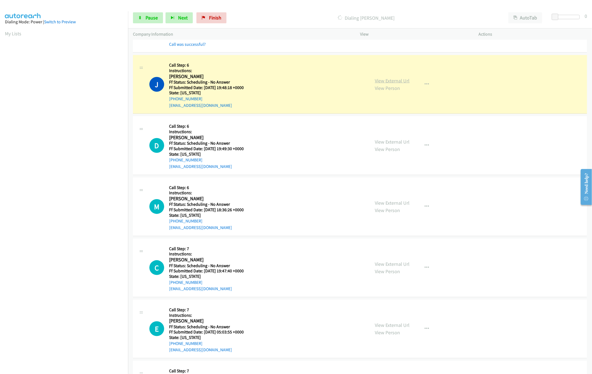
click at [385, 83] on link "View External Url" at bounding box center [392, 80] width 35 height 6
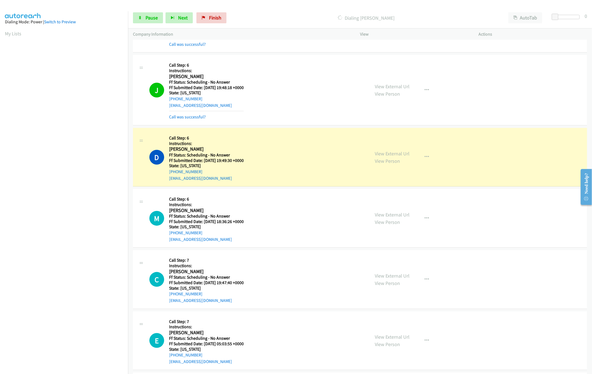
click at [319, 163] on div "D Callback Scheduled Call Step: 6 Instructions: [PERSON_NAME] America/Los_Angel…" at bounding box center [257, 157] width 216 height 48
click at [391, 90] on link "View External Url" at bounding box center [392, 86] width 35 height 6
click at [392, 157] on link "View External Url" at bounding box center [392, 153] width 35 height 6
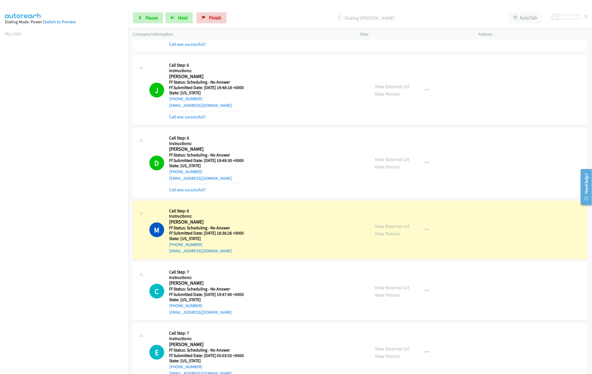
scroll to position [1594, 0]
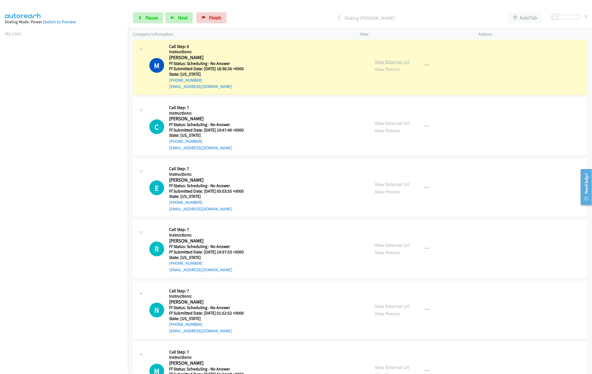
click at [392, 65] on link "View External Url" at bounding box center [392, 62] width 35 height 6
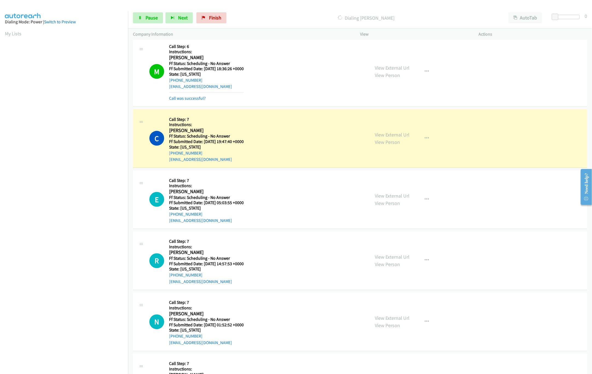
click at [276, 126] on div "C Callback Scheduled Call Step: 7 Instructions: [PERSON_NAME] America/[GEOGRAPH…" at bounding box center [257, 138] width 216 height 48
click at [384, 138] on link "View External Url" at bounding box center [392, 134] width 35 height 6
click at [346, 194] on div "E Callback Scheduled Call Step: 7 Instructions: [PERSON_NAME] America/[GEOGRAPH…" at bounding box center [257, 199] width 216 height 48
click at [387, 199] on link "View External Url" at bounding box center [392, 195] width 35 height 6
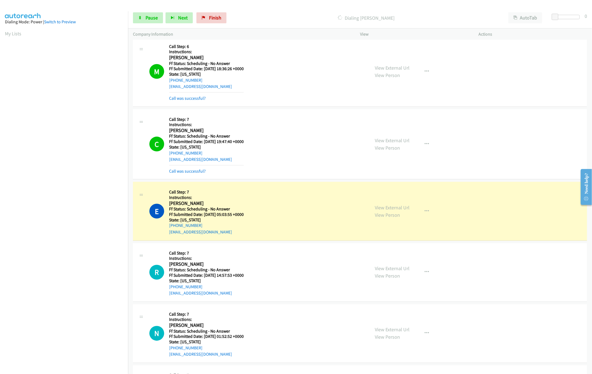
drag, startPoint x: 373, startPoint y: 22, endPoint x: 494, endPoint y: 24, distance: 120.7
click at [375, 21] on div "Dialing [PERSON_NAME]" at bounding box center [366, 17] width 275 height 11
click at [575, 15] on div at bounding box center [567, 17] width 25 height 4
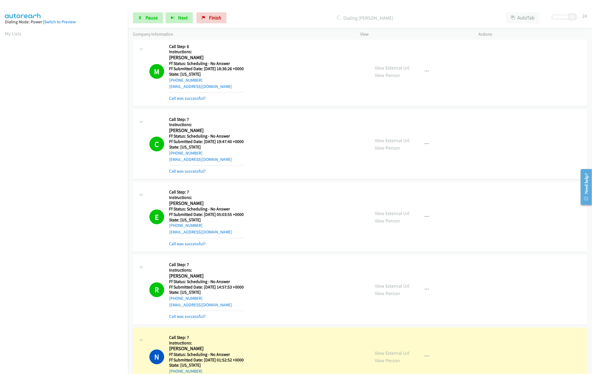
click at [299, 52] on div "M Callback Scheduled Call Step: 6 Instructions: [PERSON_NAME] America/New_York …" at bounding box center [257, 71] width 216 height 60
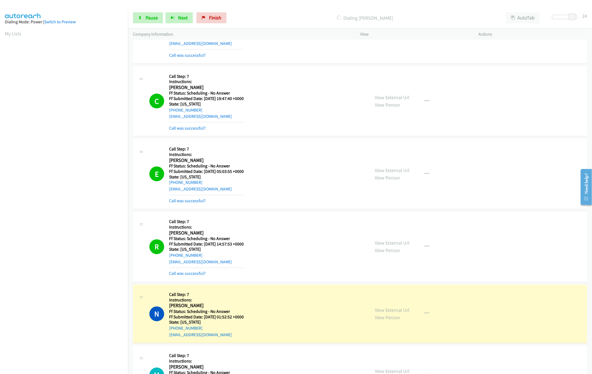
scroll to position [1703, 0]
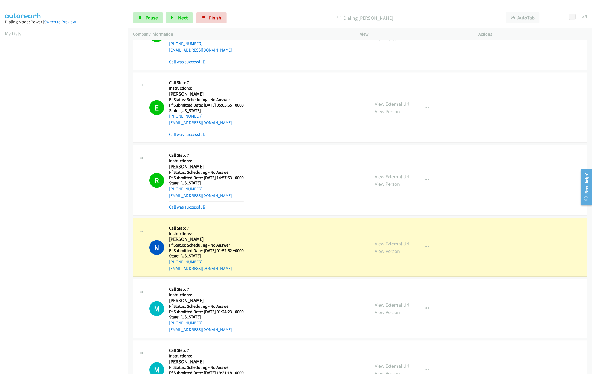
click at [380, 180] on link "View External Url" at bounding box center [392, 177] width 35 height 6
click at [392, 247] on link "View External Url" at bounding box center [392, 244] width 35 height 6
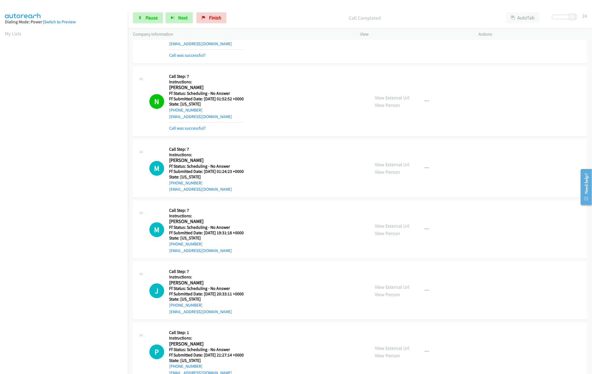
scroll to position [1922, 0]
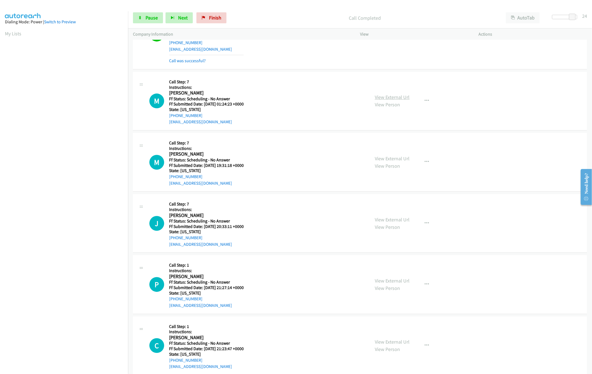
click at [379, 100] on link "View External Url" at bounding box center [392, 97] width 35 height 6
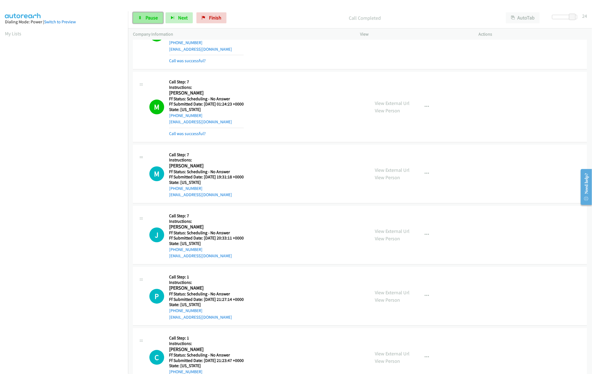
click at [151, 21] on link "Pause" at bounding box center [148, 17] width 30 height 11
click at [82, 337] on nav "Dialing Mode: Power | Switch to Preview My Lists" at bounding box center [64, 198] width 128 height 374
click at [215, 14] on link "Finish" at bounding box center [221, 17] width 30 height 11
